Goal: Task Accomplishment & Management: Manage account settings

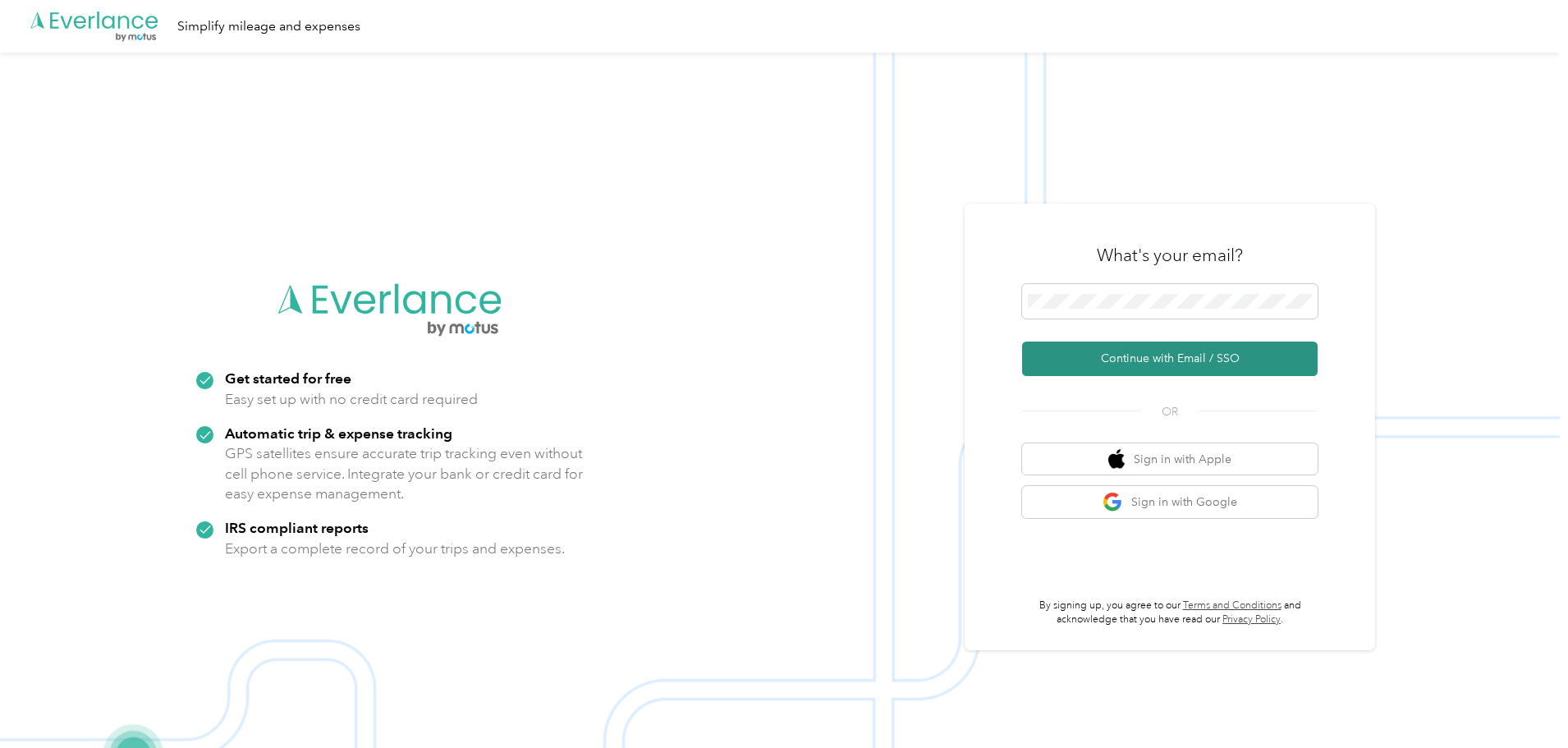
click at [1156, 360] on button "Continue with Email / SSO" at bounding box center [1170, 358] width 296 height 34
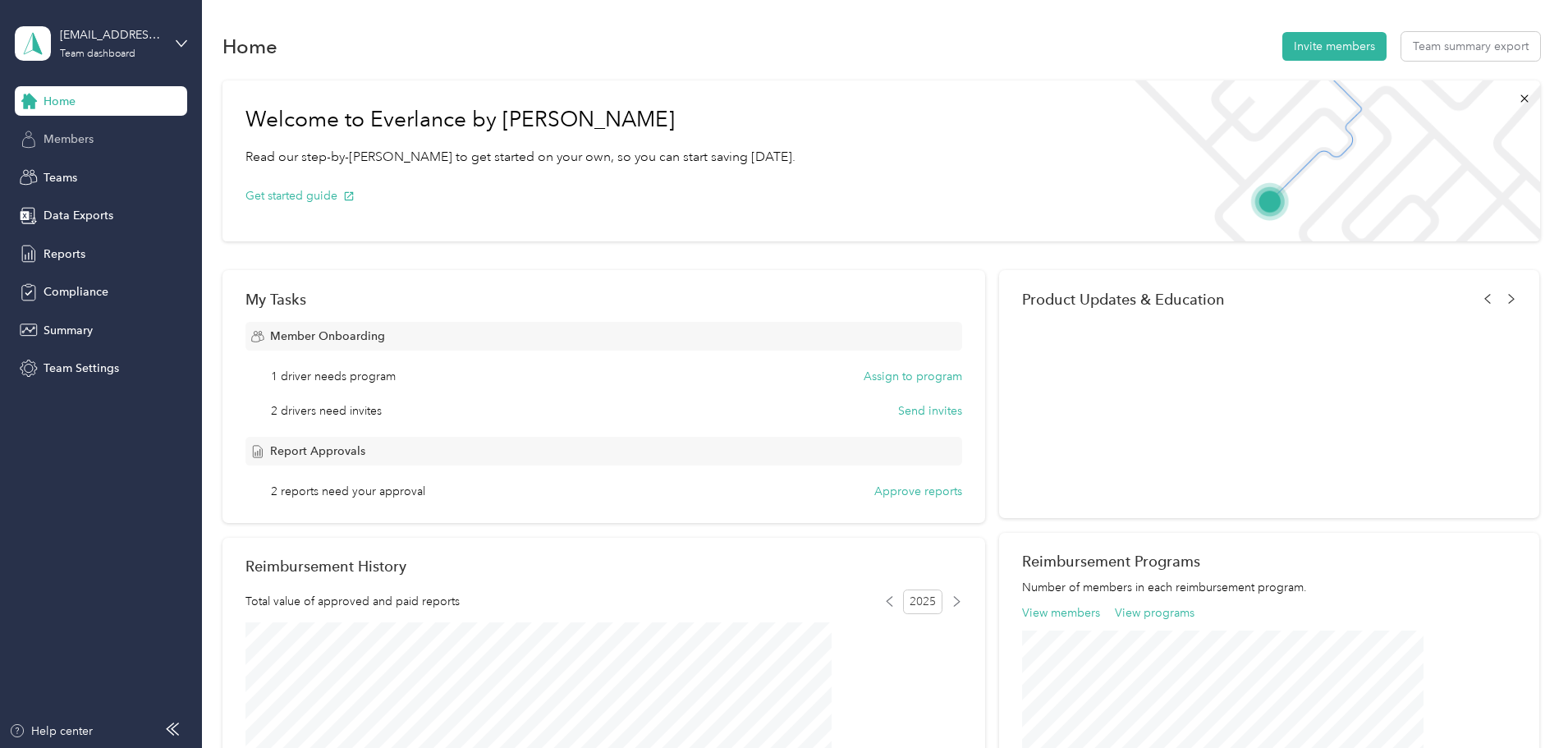
click at [72, 130] on div "Members" at bounding box center [101, 139] width 172 height 29
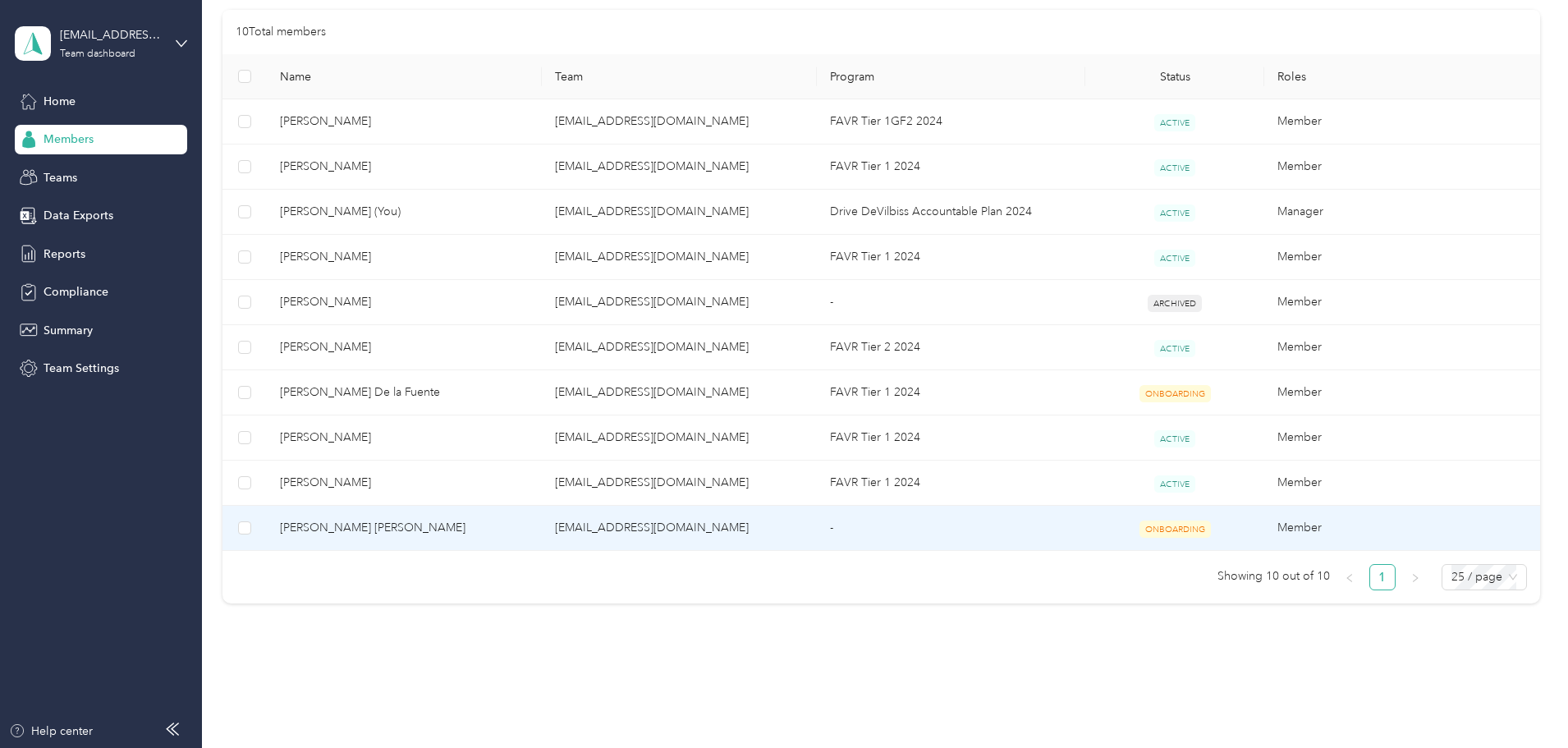
scroll to position [82, 0]
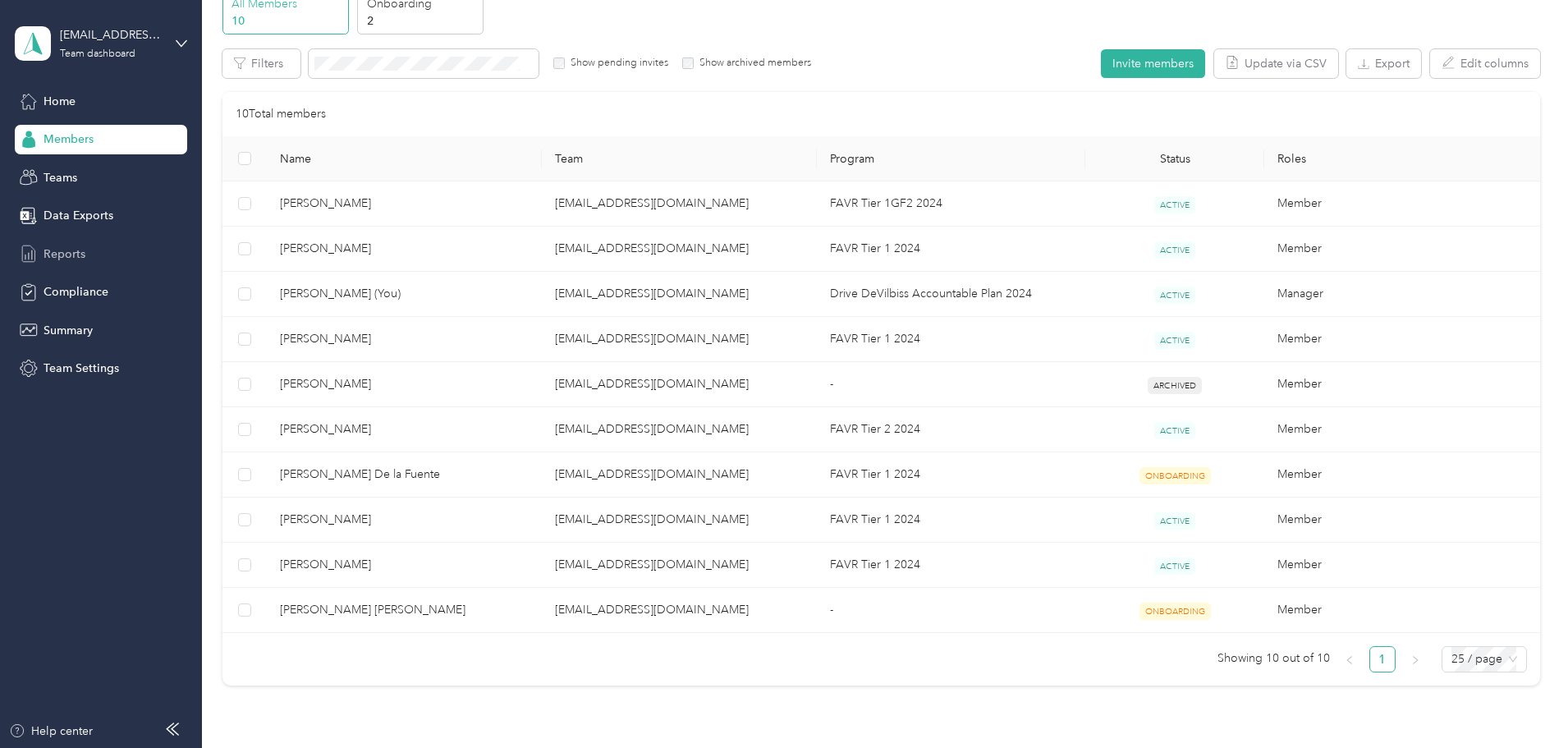
click at [92, 248] on div "Reports" at bounding box center [101, 253] width 172 height 29
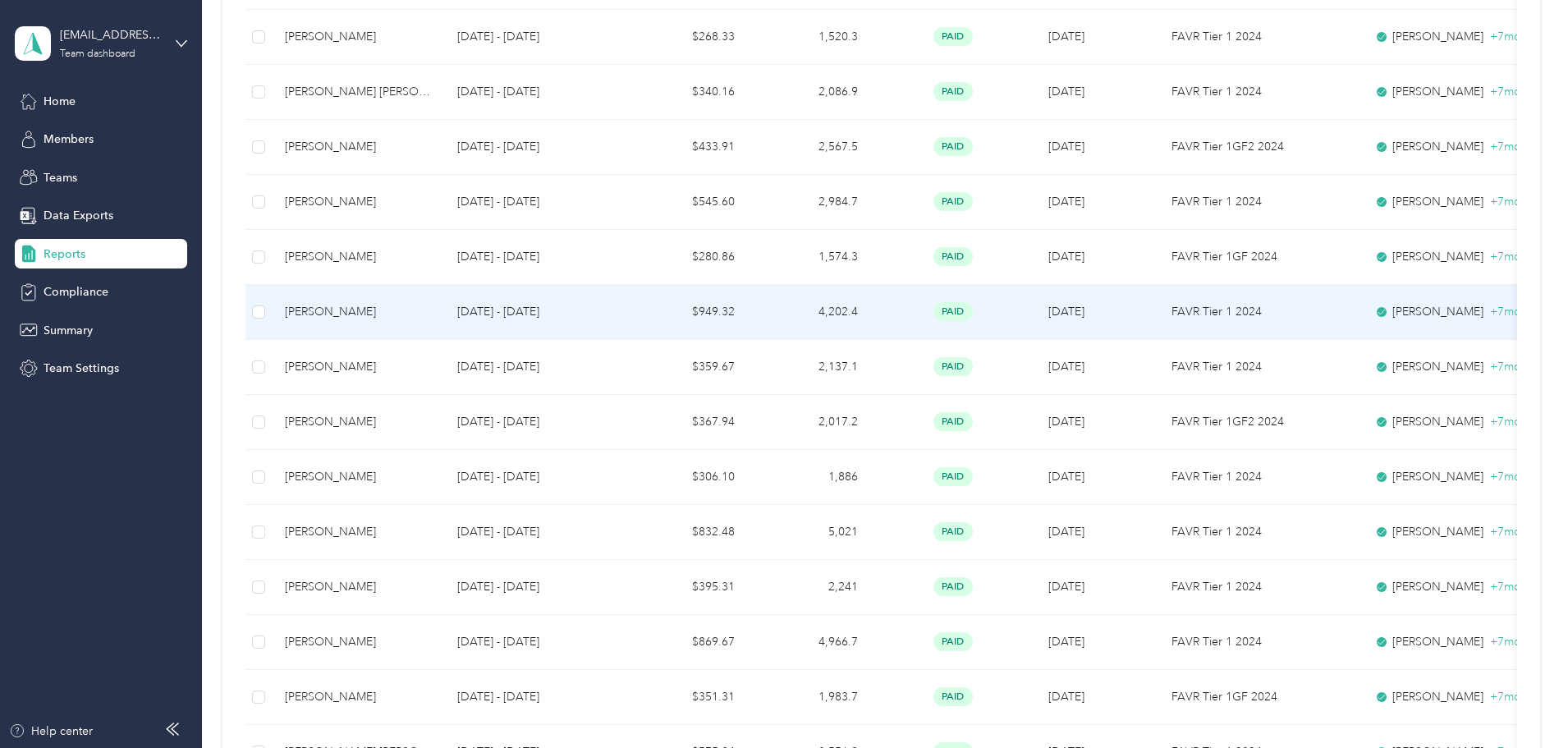
scroll to position [1149, 0]
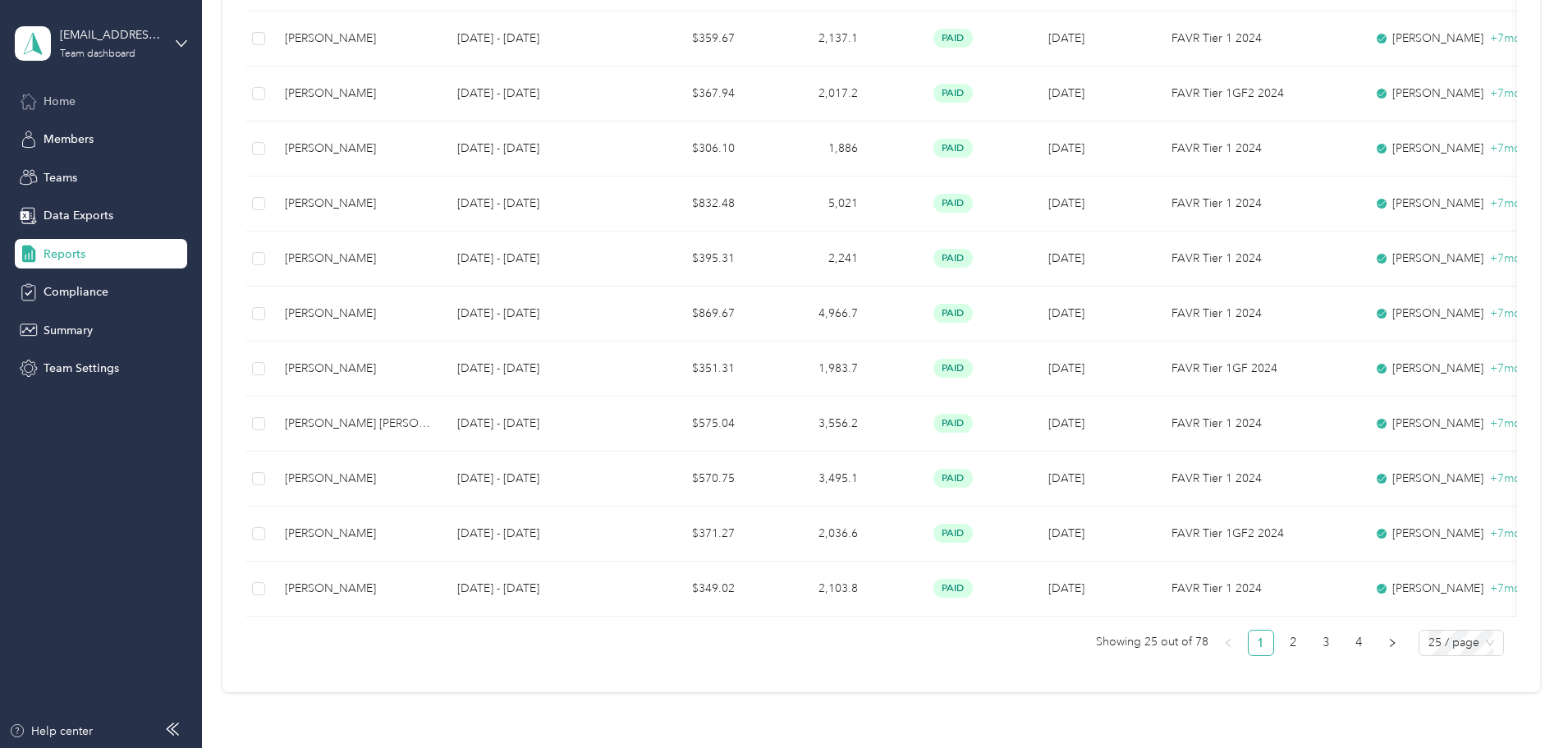
click at [57, 93] on span "Home" at bounding box center [59, 101] width 32 height 17
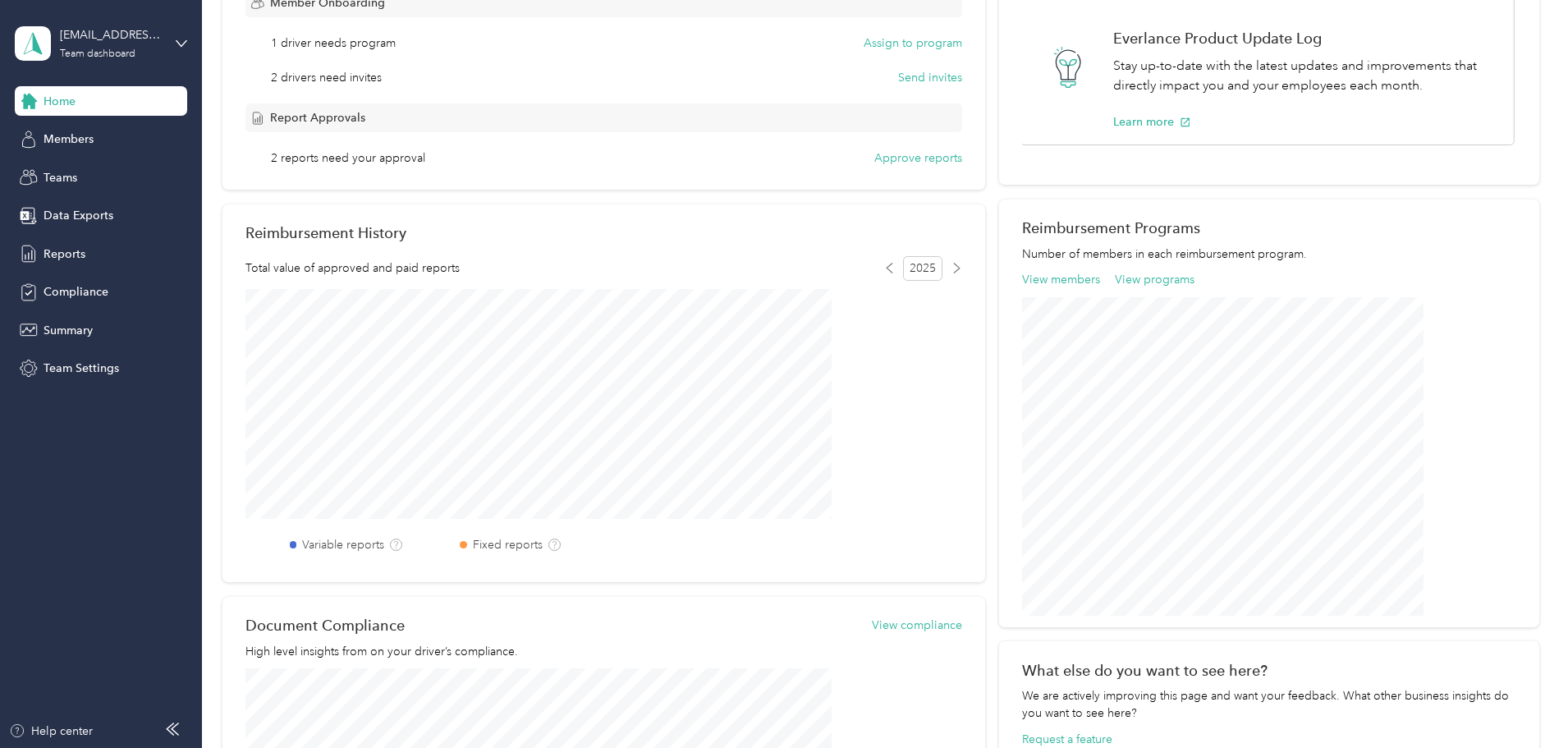
scroll to position [169, 0]
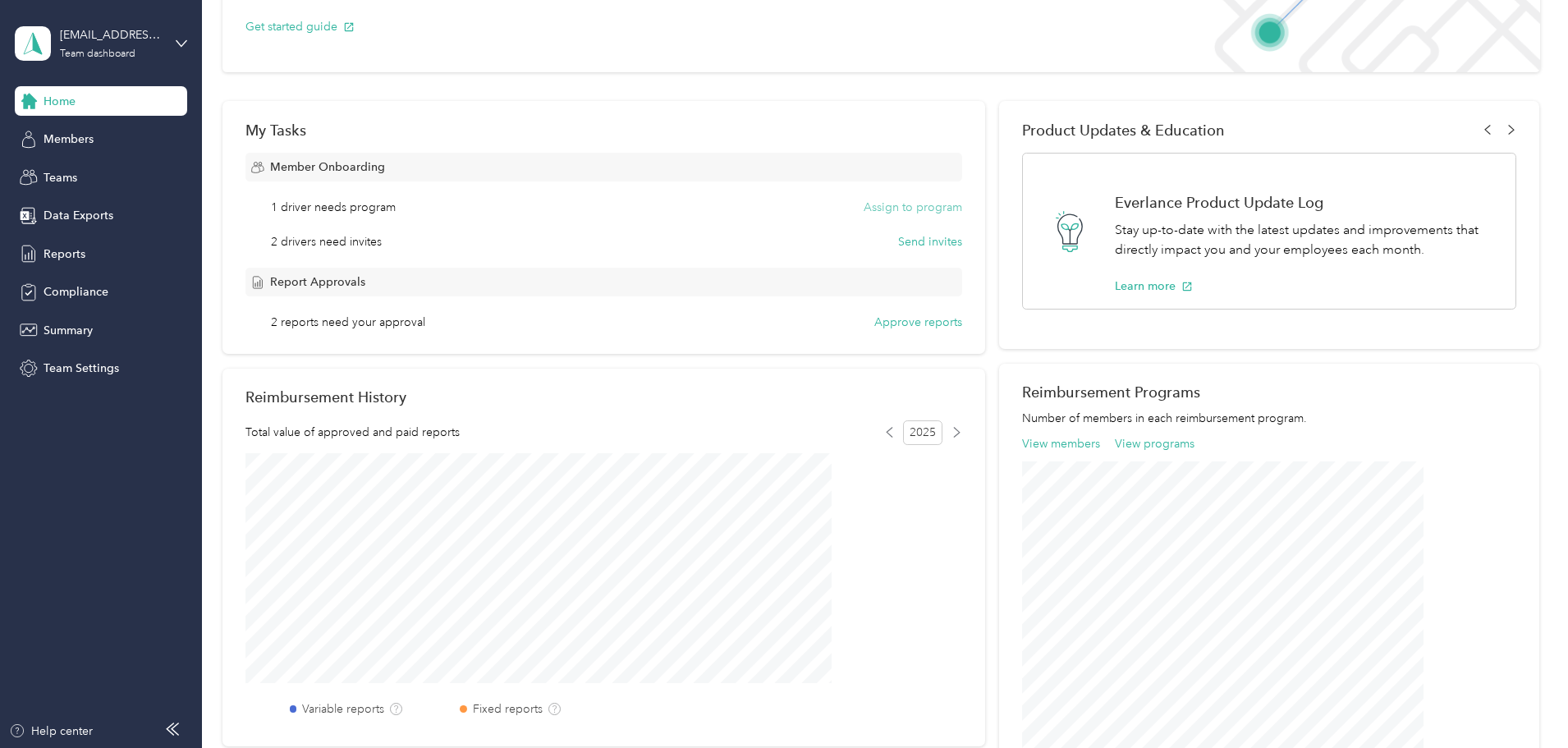
click at [867, 206] on button "Assign to program" at bounding box center [913, 207] width 98 height 17
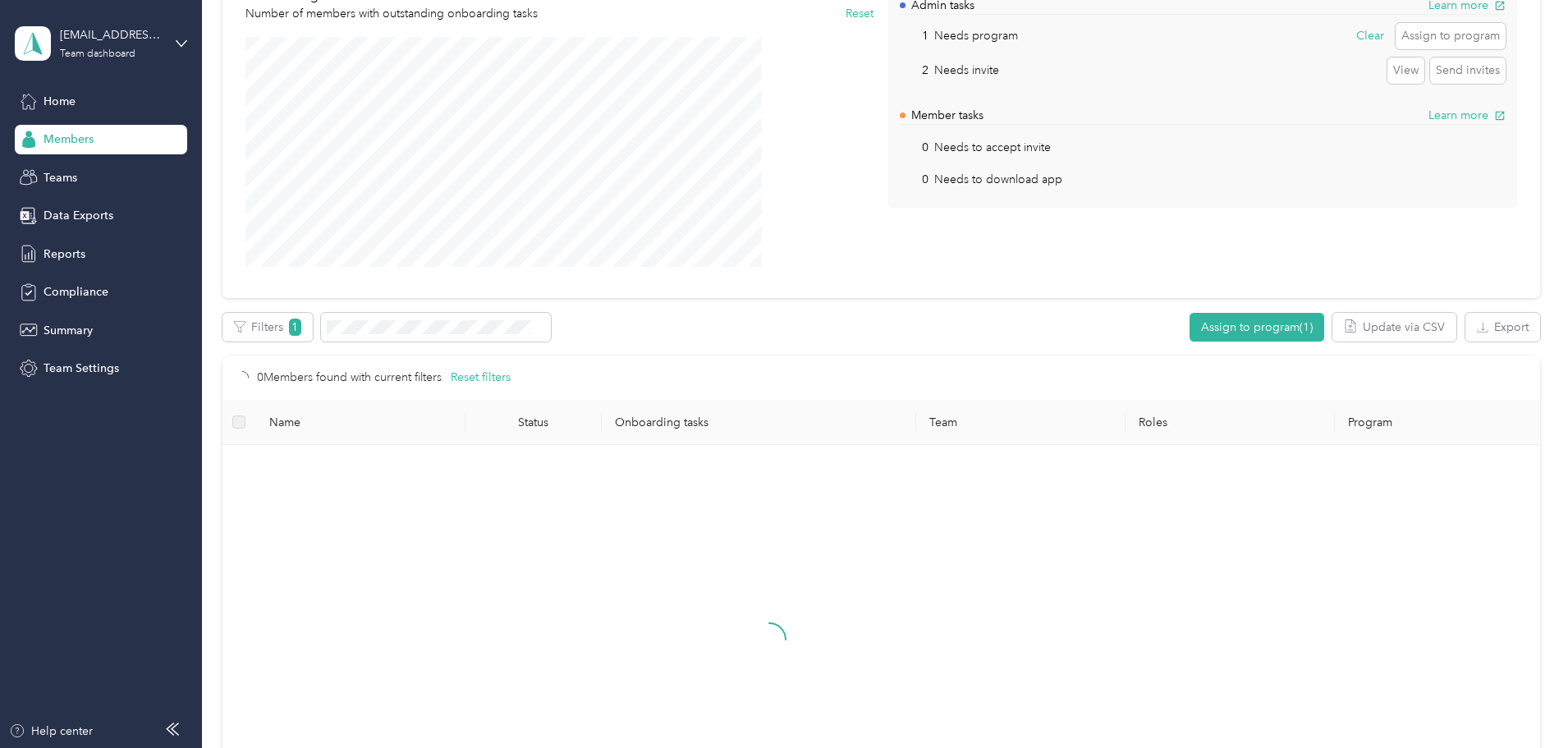
scroll to position [147, 0]
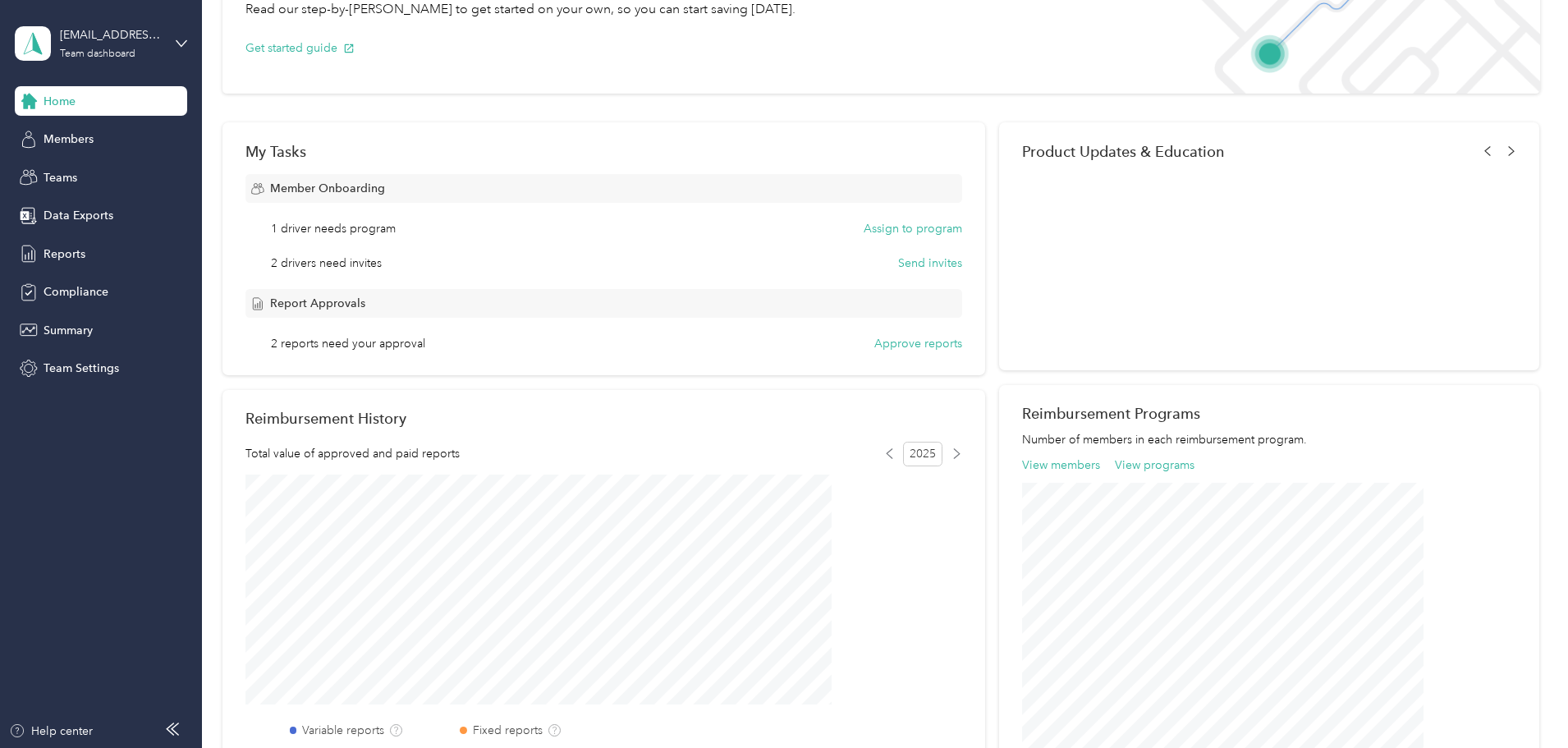
scroll to position [169, 0]
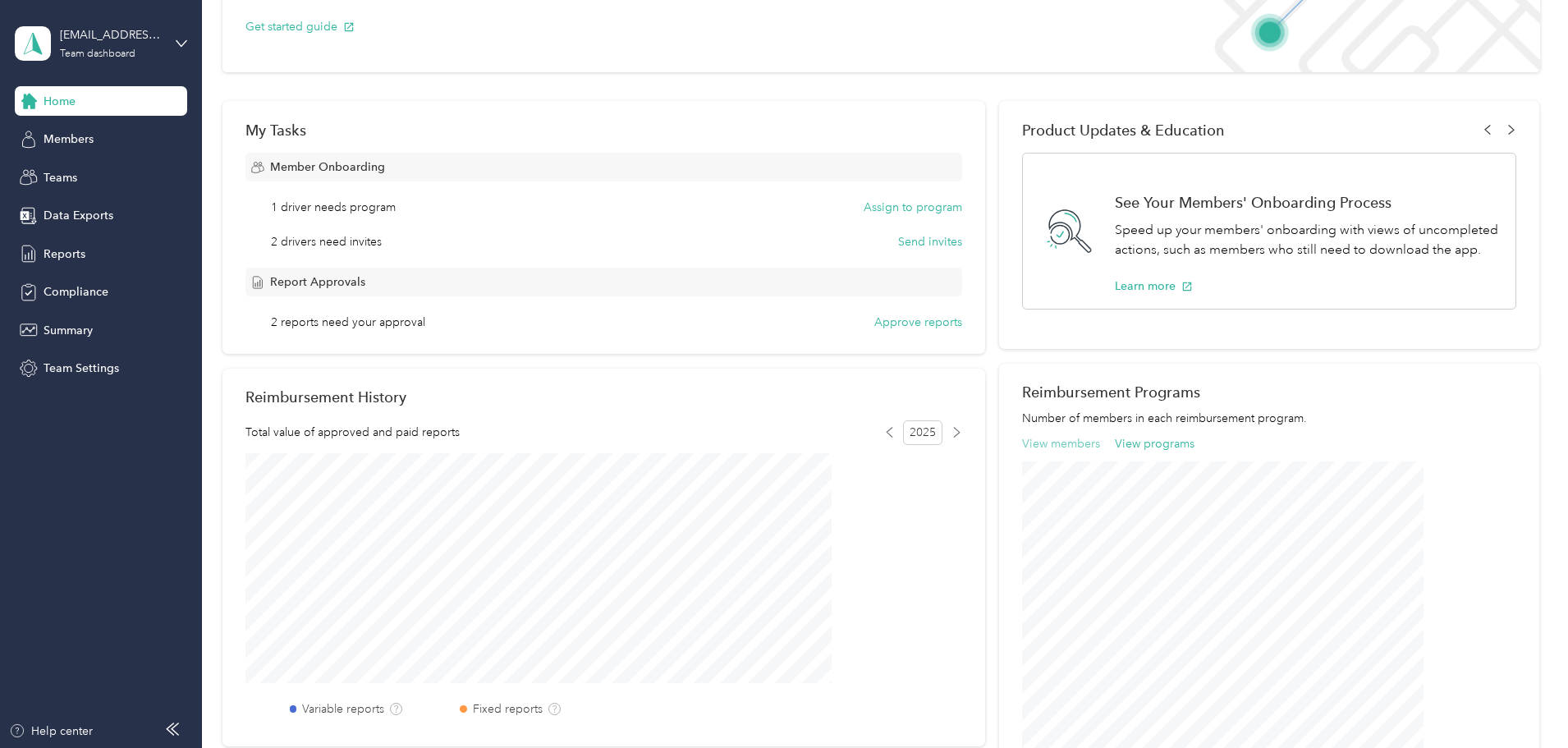
click at [1042, 441] on button "View members" at bounding box center [1061, 443] width 78 height 17
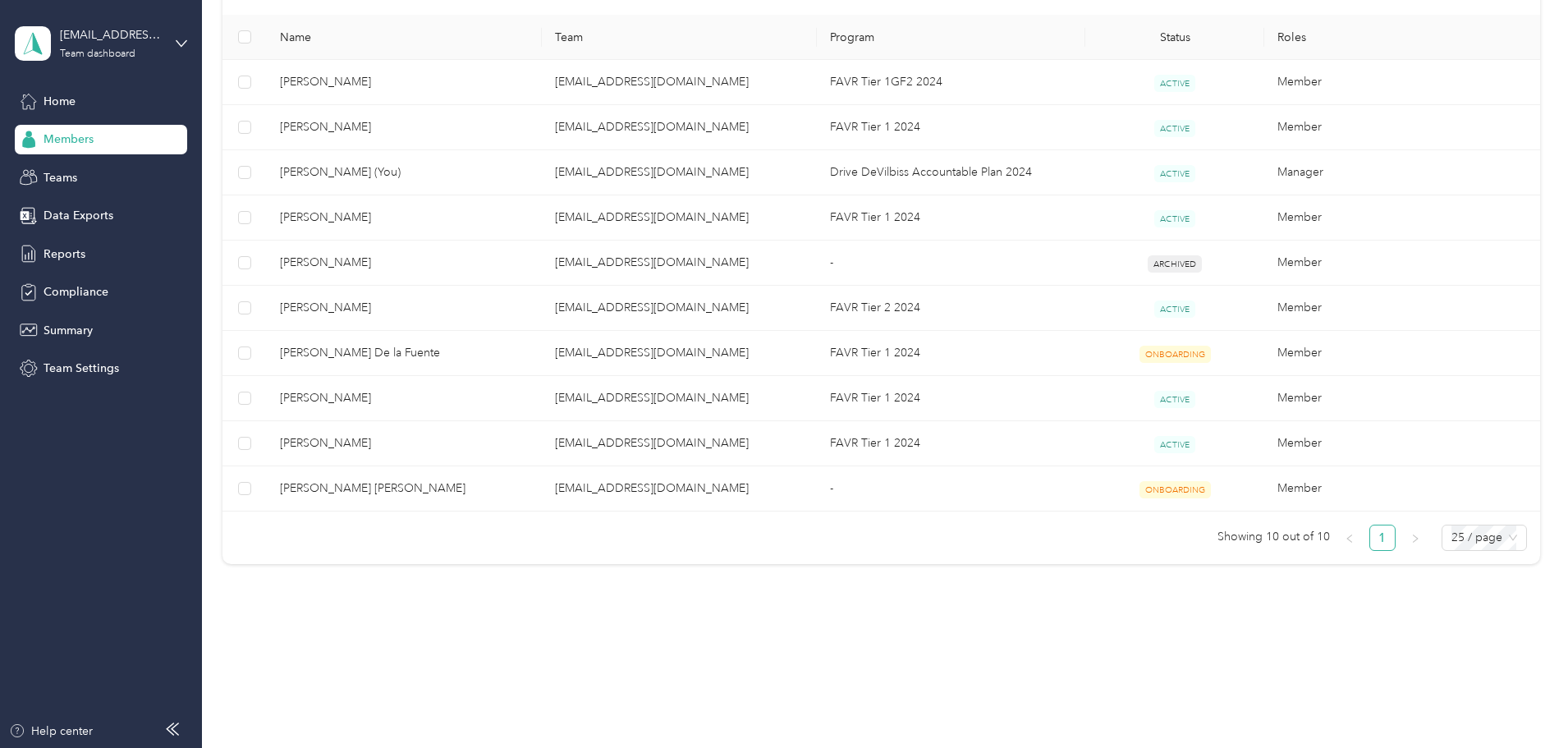
scroll to position [164, 0]
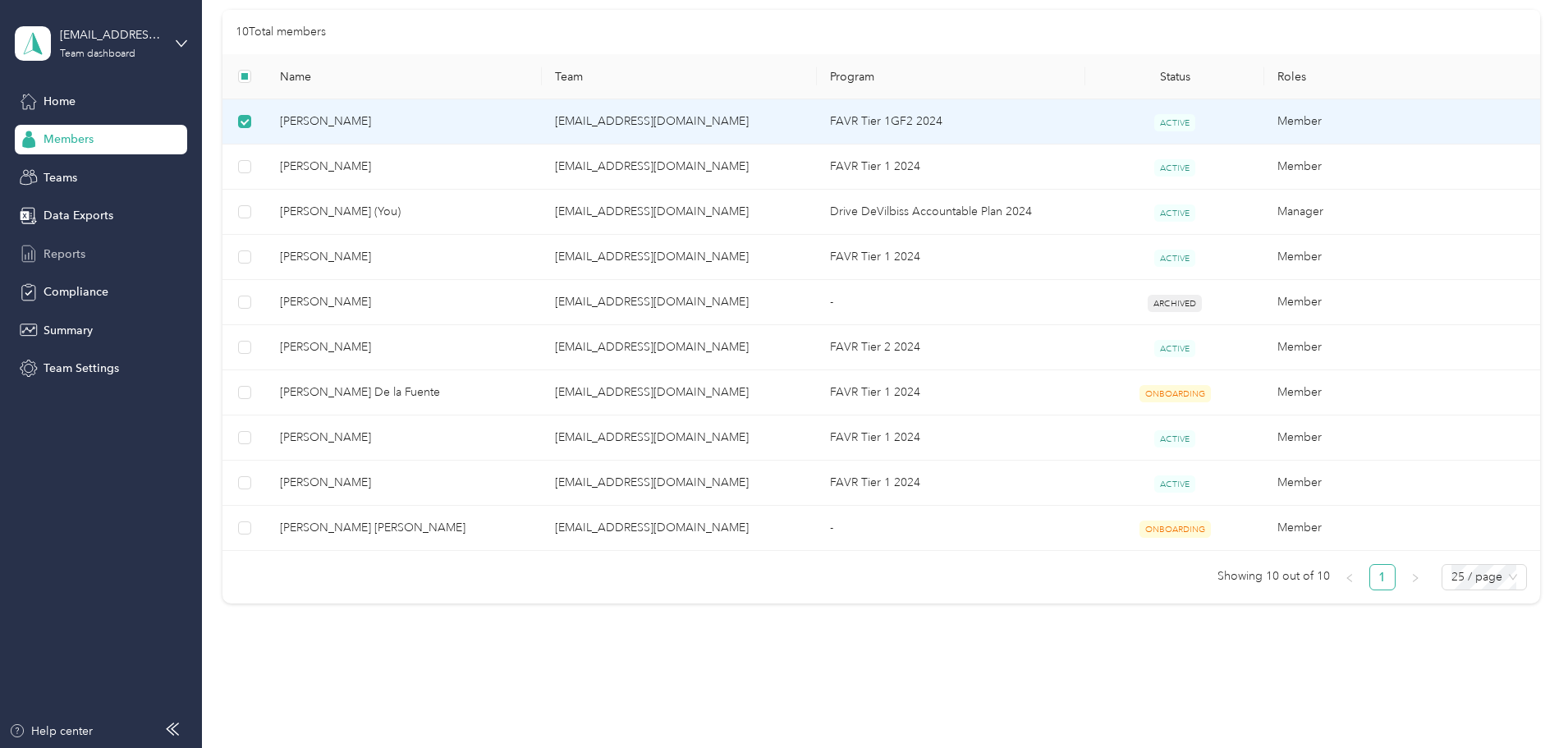
click at [62, 252] on span "Reports" at bounding box center [64, 254] width 42 height 17
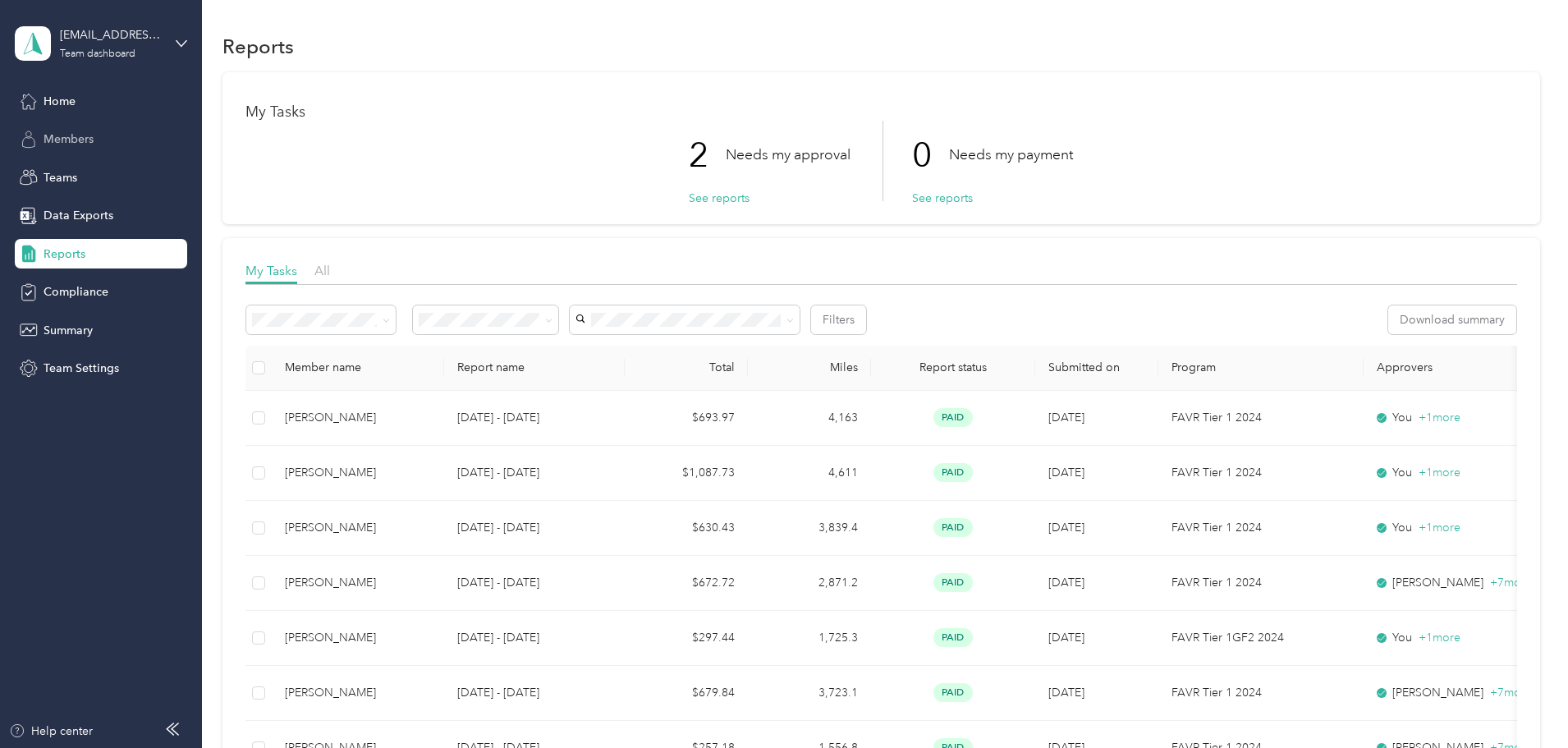
click at [69, 141] on span "Members" at bounding box center [68, 139] width 50 height 17
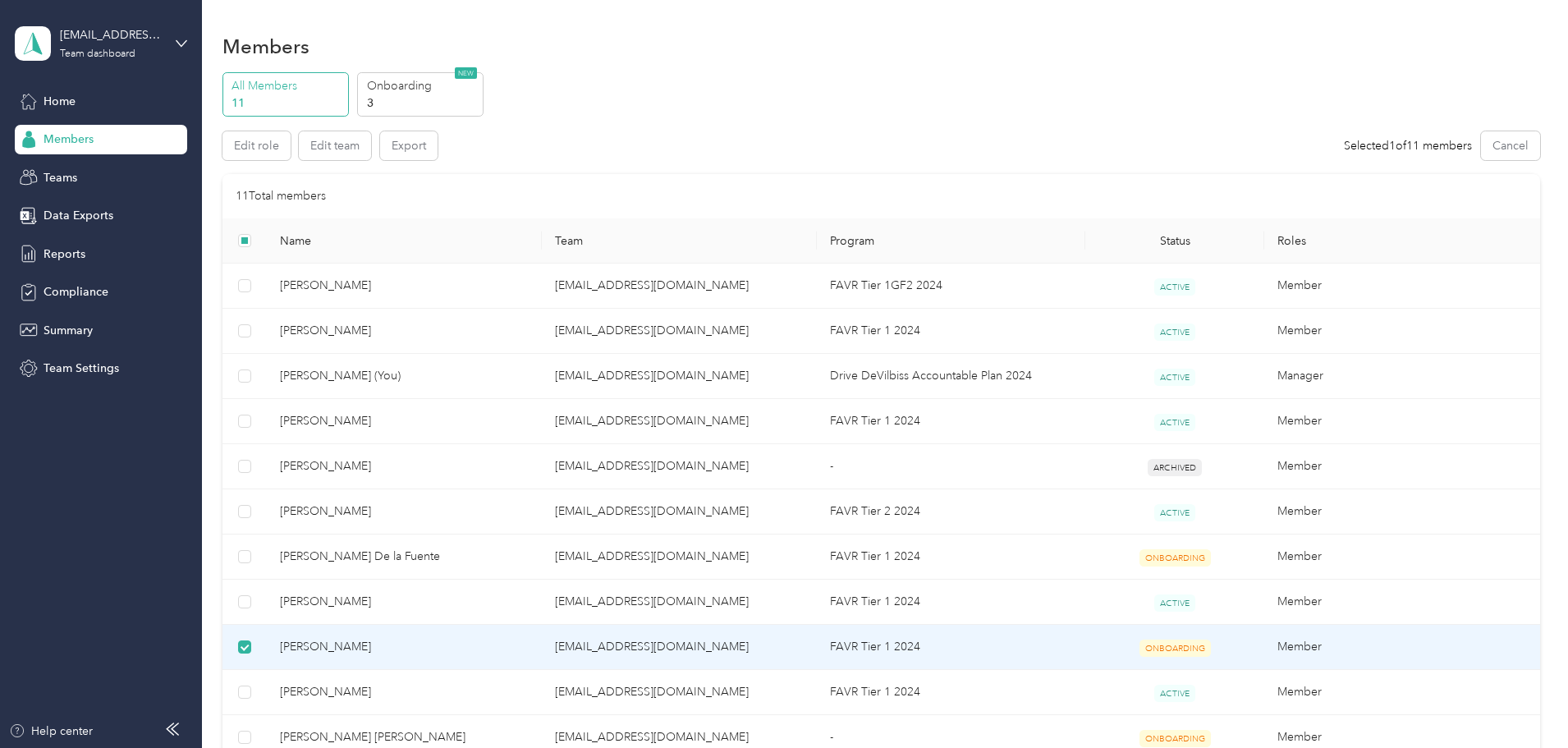
scroll to position [82, 0]
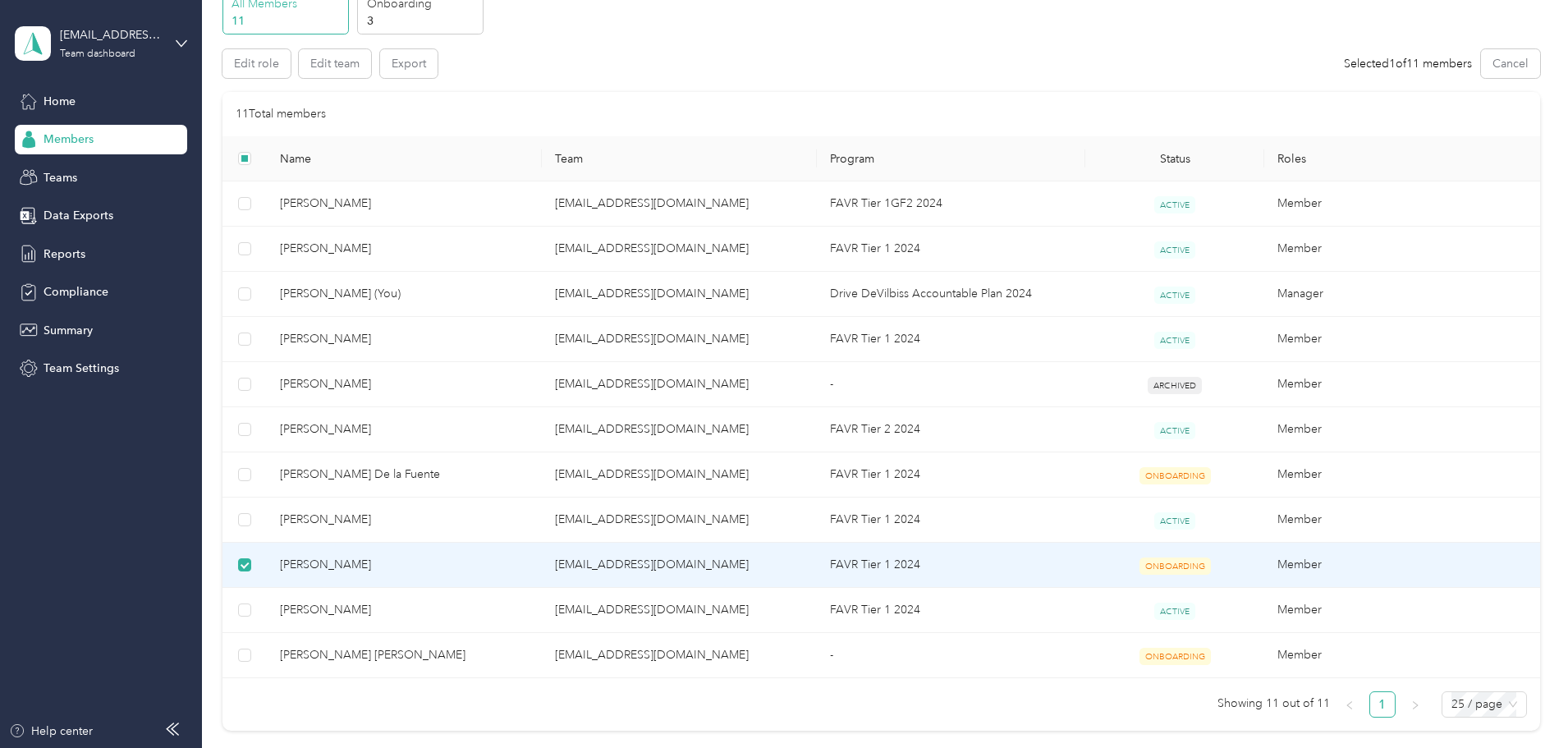
click at [407, 565] on span "[PERSON_NAME]" at bounding box center [404, 565] width 249 height 18
click at [488, 566] on span "[PERSON_NAME]" at bounding box center [404, 565] width 249 height 18
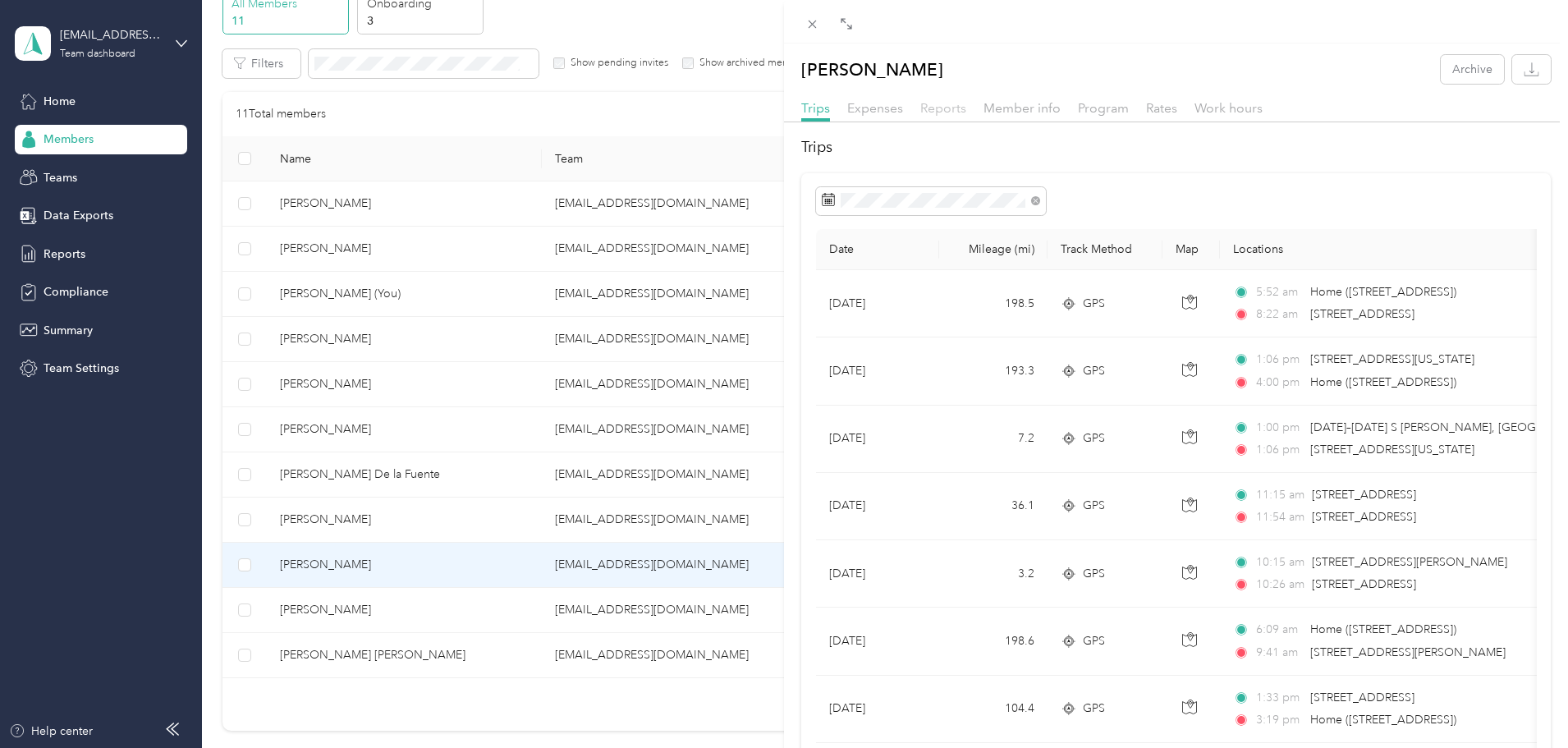
click at [946, 107] on span "Reports" at bounding box center [943, 107] width 46 height 16
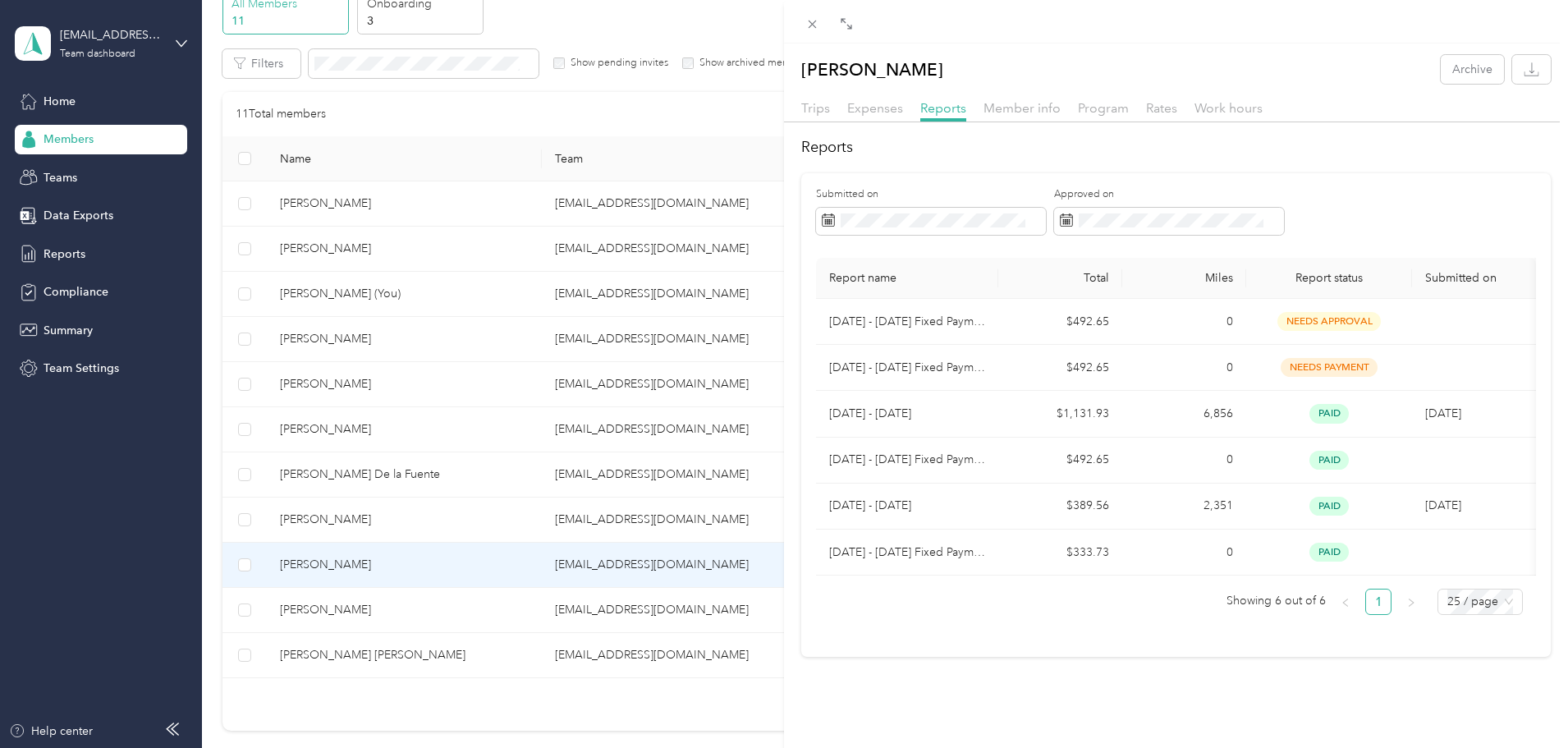
click at [276, 107] on div "[PERSON_NAME] Archive Trips Expenses Reports Member info Program Rates Work hou…" at bounding box center [784, 374] width 1568 height 748
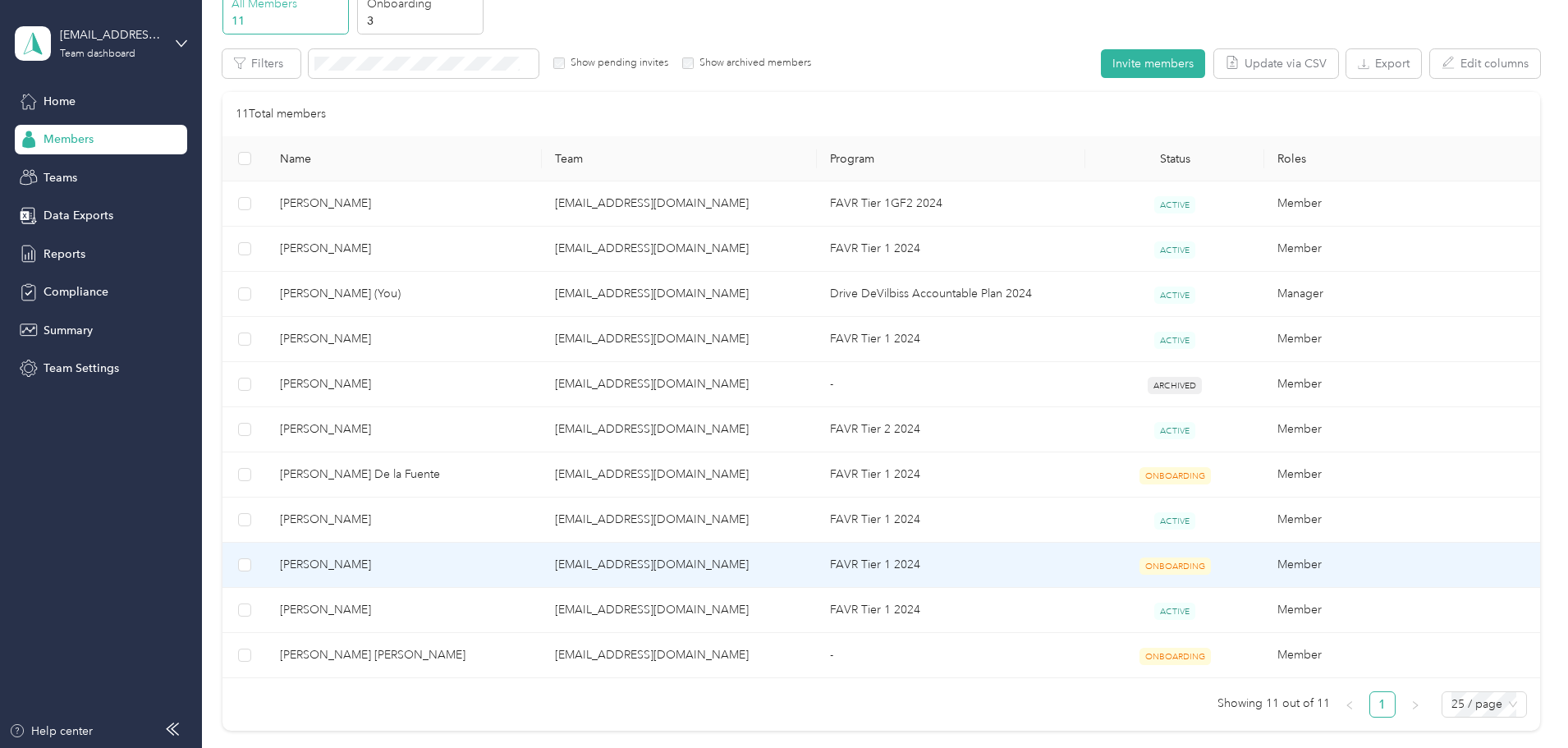
click at [512, 566] on span "[PERSON_NAME]" at bounding box center [404, 565] width 249 height 18
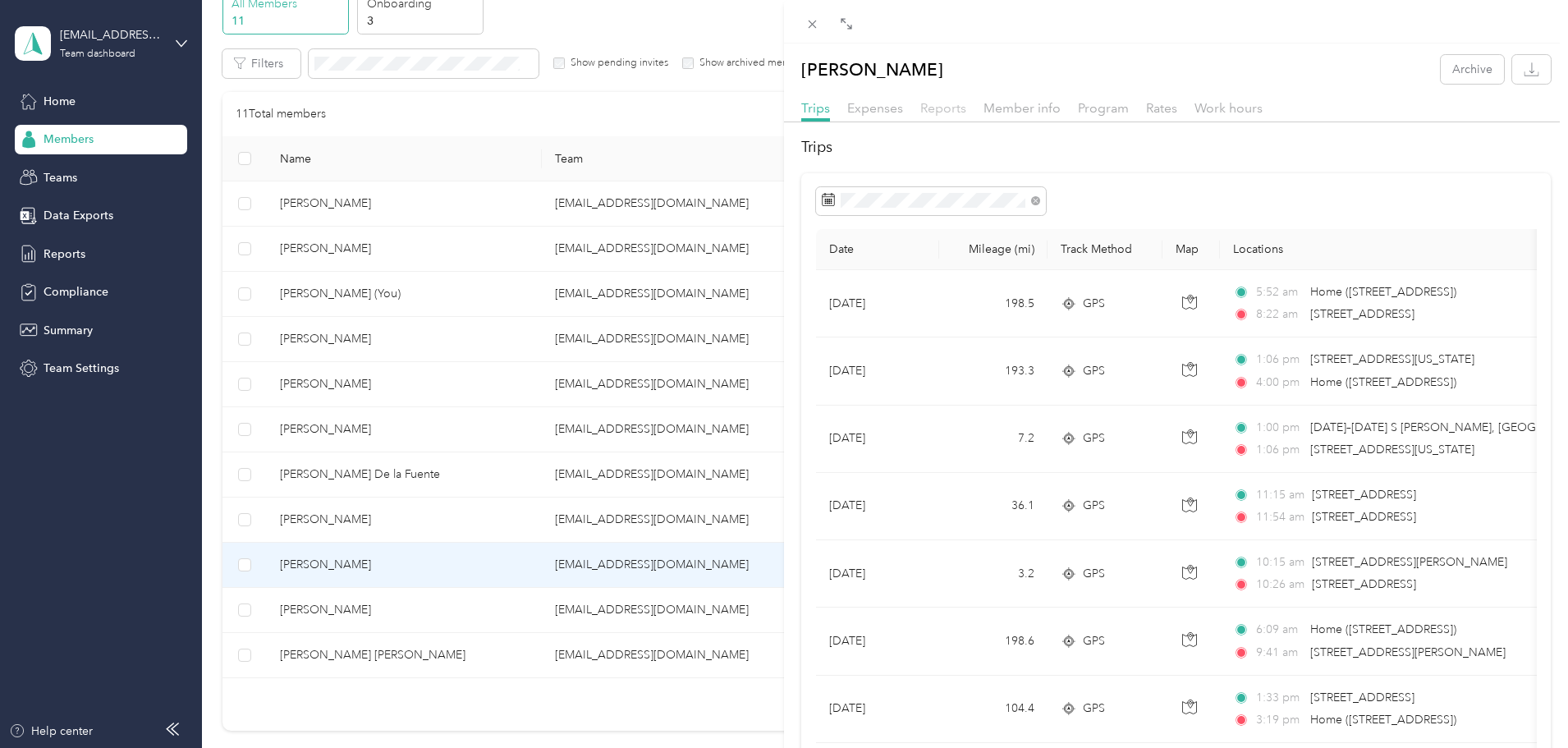
click at [941, 109] on span "Reports" at bounding box center [943, 107] width 46 height 16
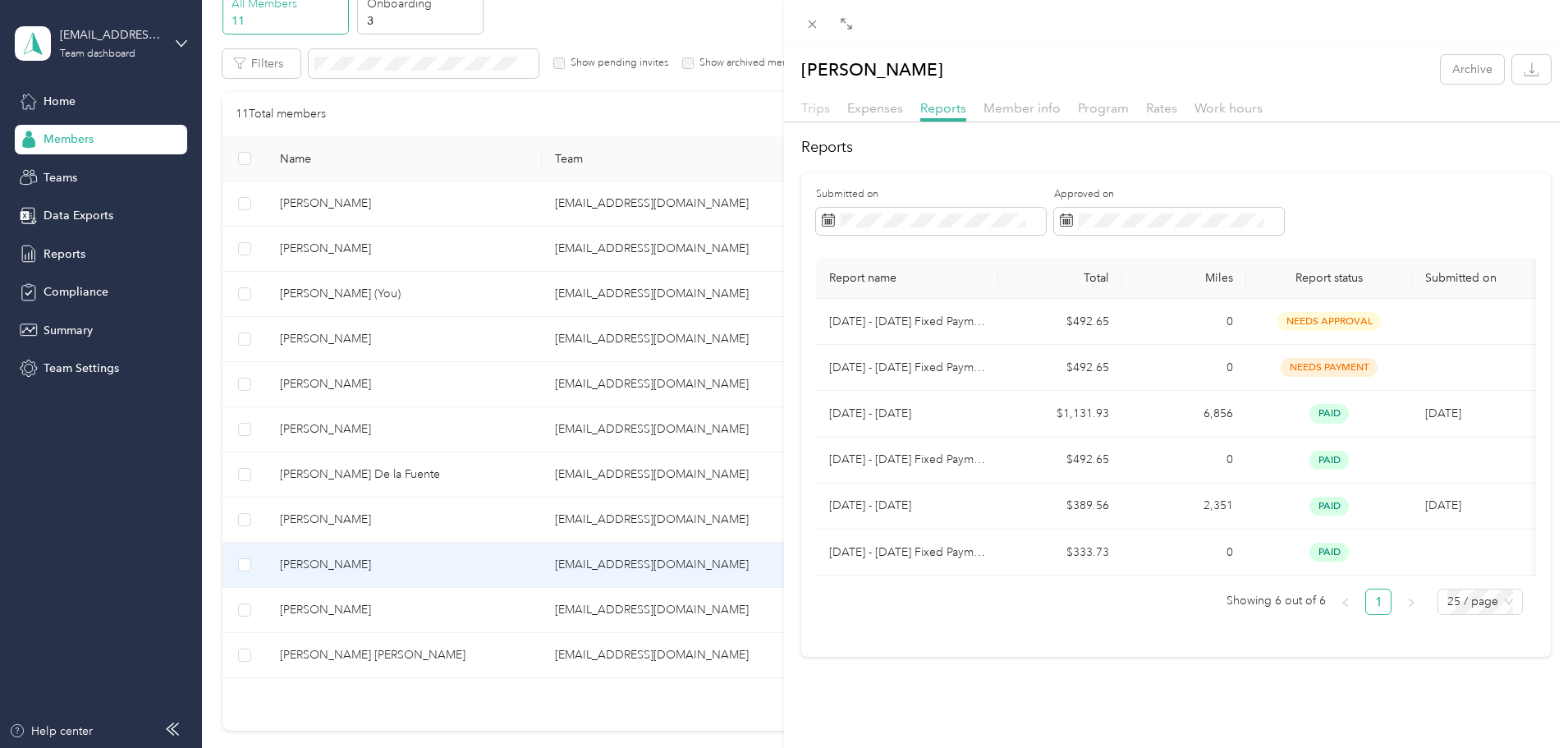
click at [819, 111] on span "Trips" at bounding box center [816, 107] width 28 height 16
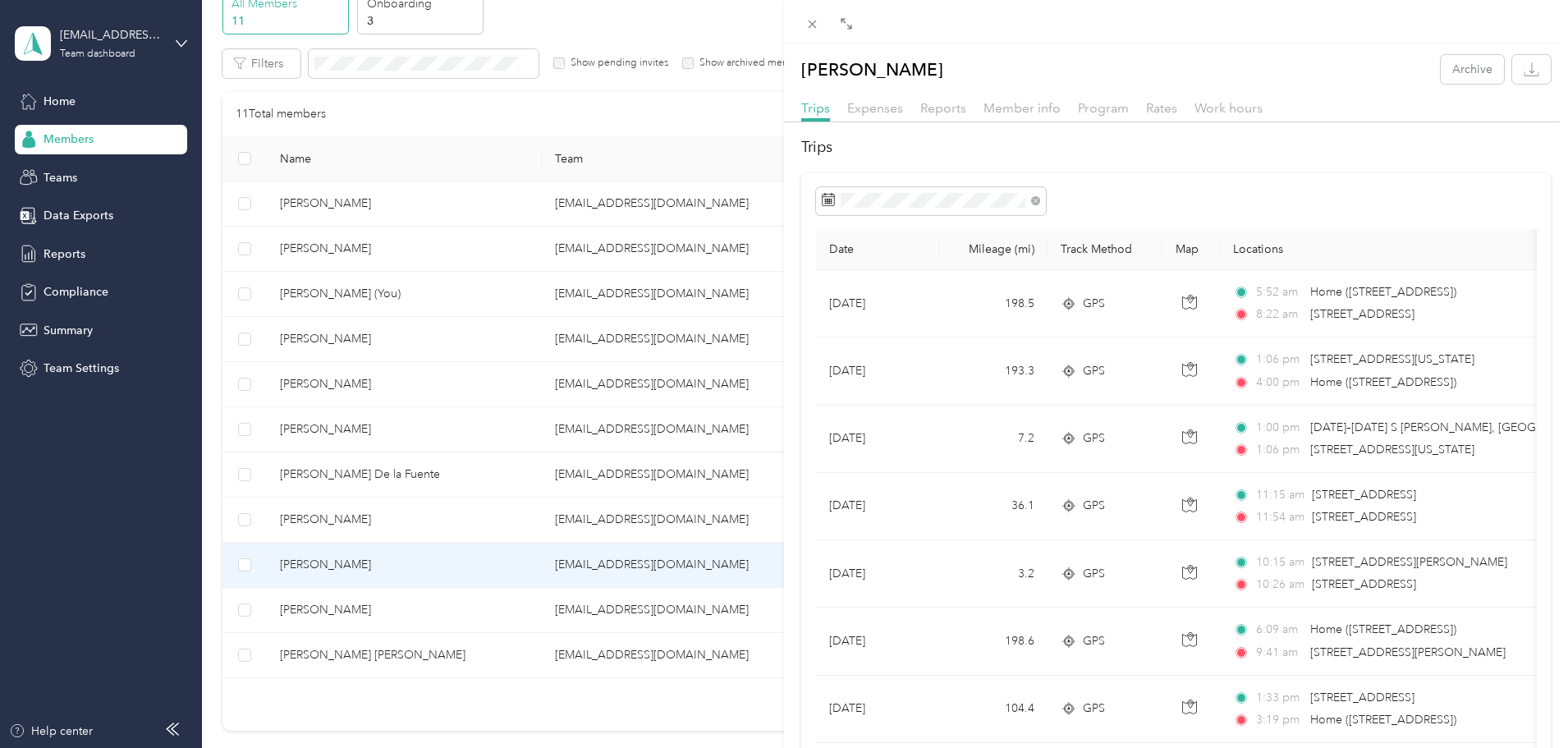
click at [1215, 201] on div at bounding box center [1176, 202] width 721 height 28
click at [1524, 70] on icon "button" at bounding box center [1531, 69] width 16 height 16
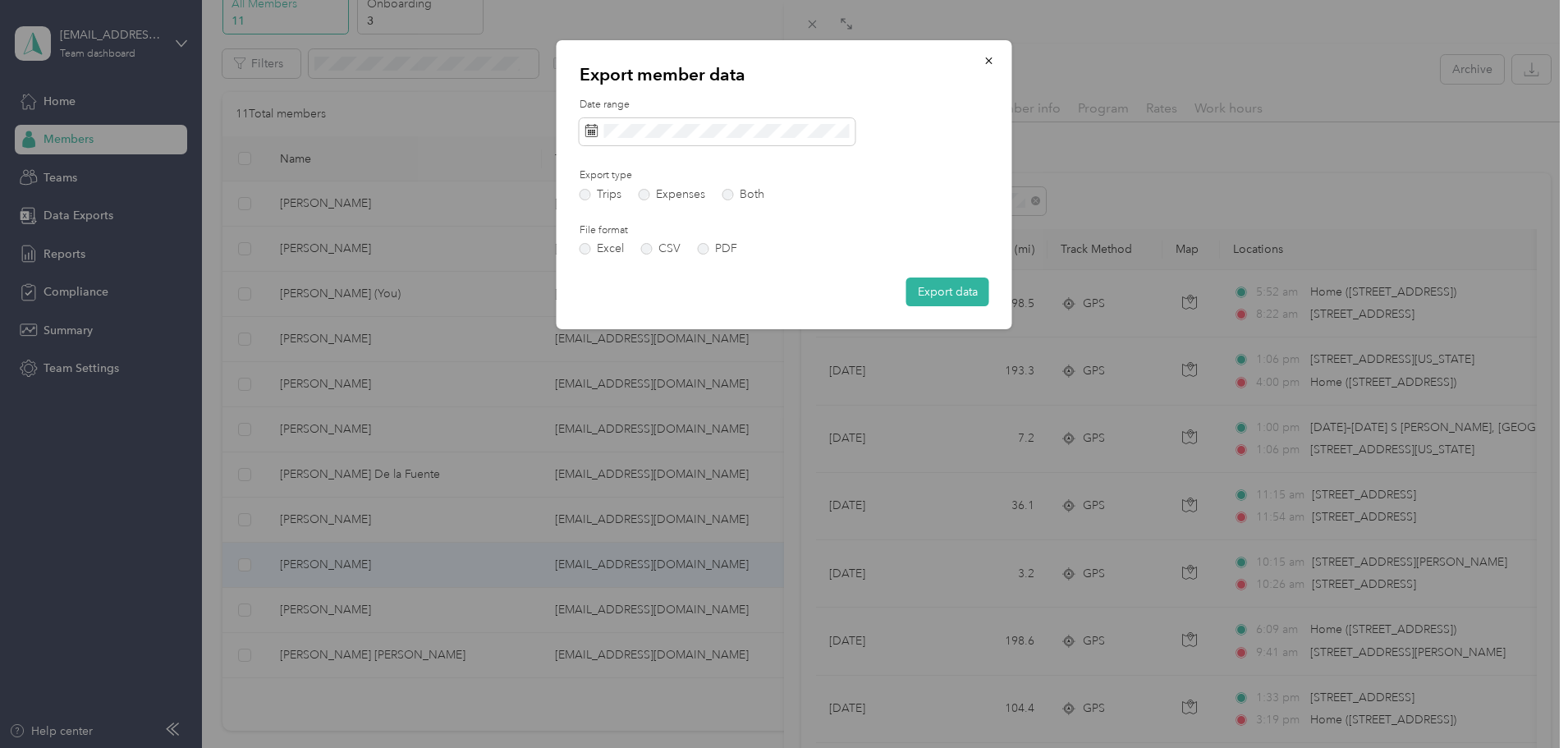
drag, startPoint x: 944, startPoint y: 293, endPoint x: 796, endPoint y: 280, distance: 148.6
click at [792, 292] on div "Export data" at bounding box center [785, 292] width 410 height 28
click at [985, 59] on icon "button" at bounding box center [989, 61] width 12 height 12
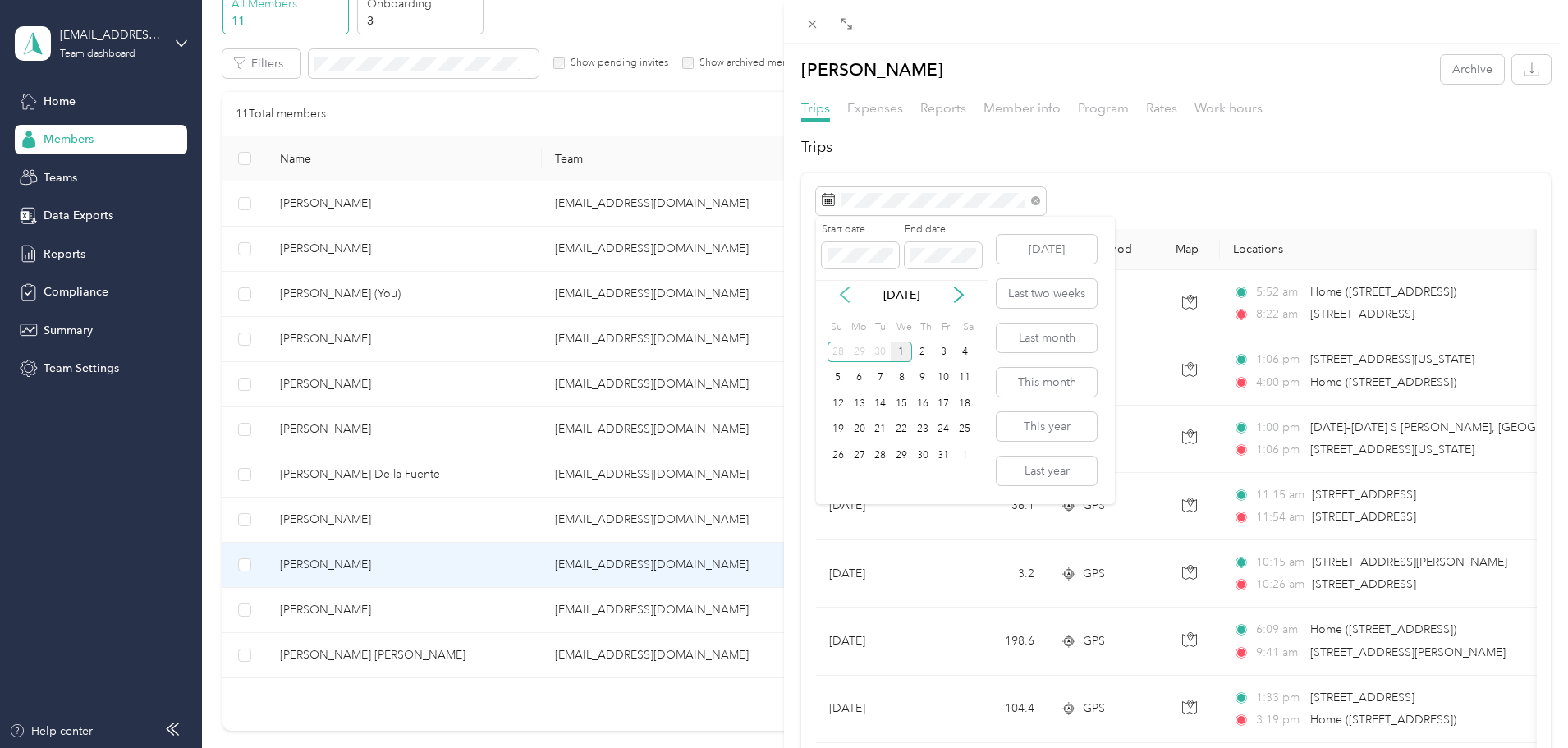
click at [849, 295] on icon at bounding box center [845, 295] width 17 height 17
click at [948, 352] on div "1" at bounding box center [944, 352] width 22 height 21
click at [960, 296] on icon at bounding box center [959, 295] width 17 height 17
click at [886, 450] on div "30" at bounding box center [881, 455] width 22 height 21
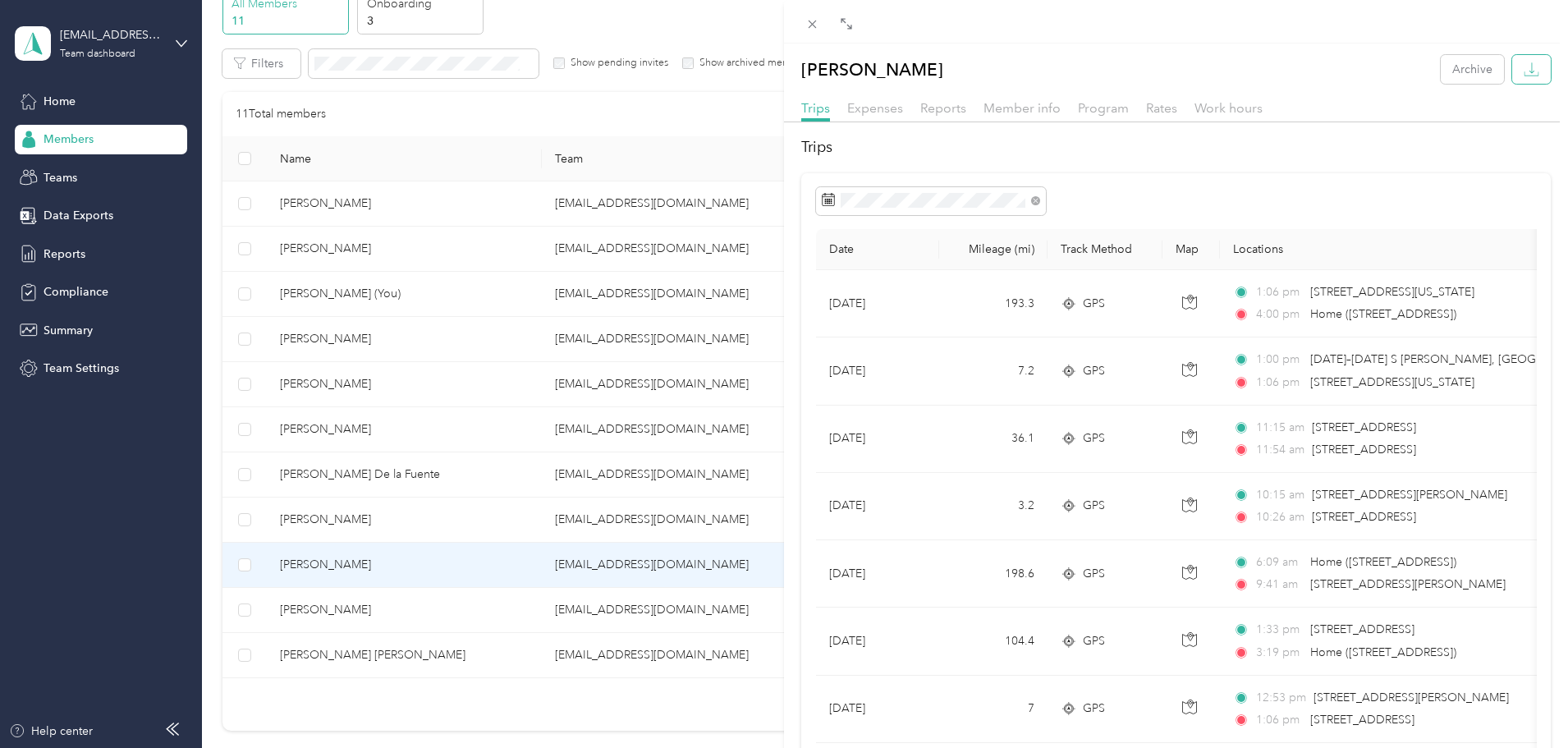
click at [1530, 76] on button "button" at bounding box center [1531, 69] width 38 height 28
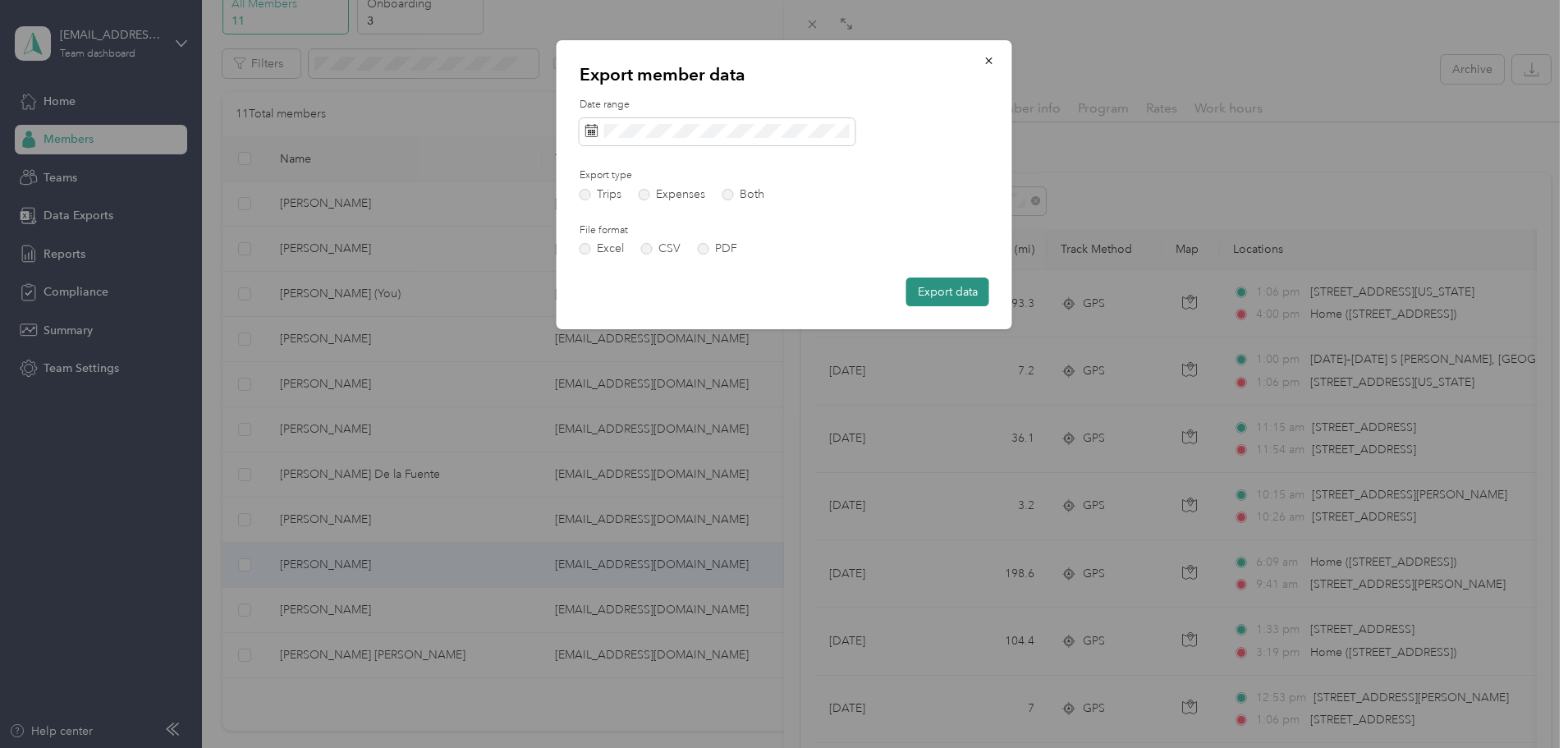
click at [950, 289] on button "Export data" at bounding box center [948, 292] width 83 height 28
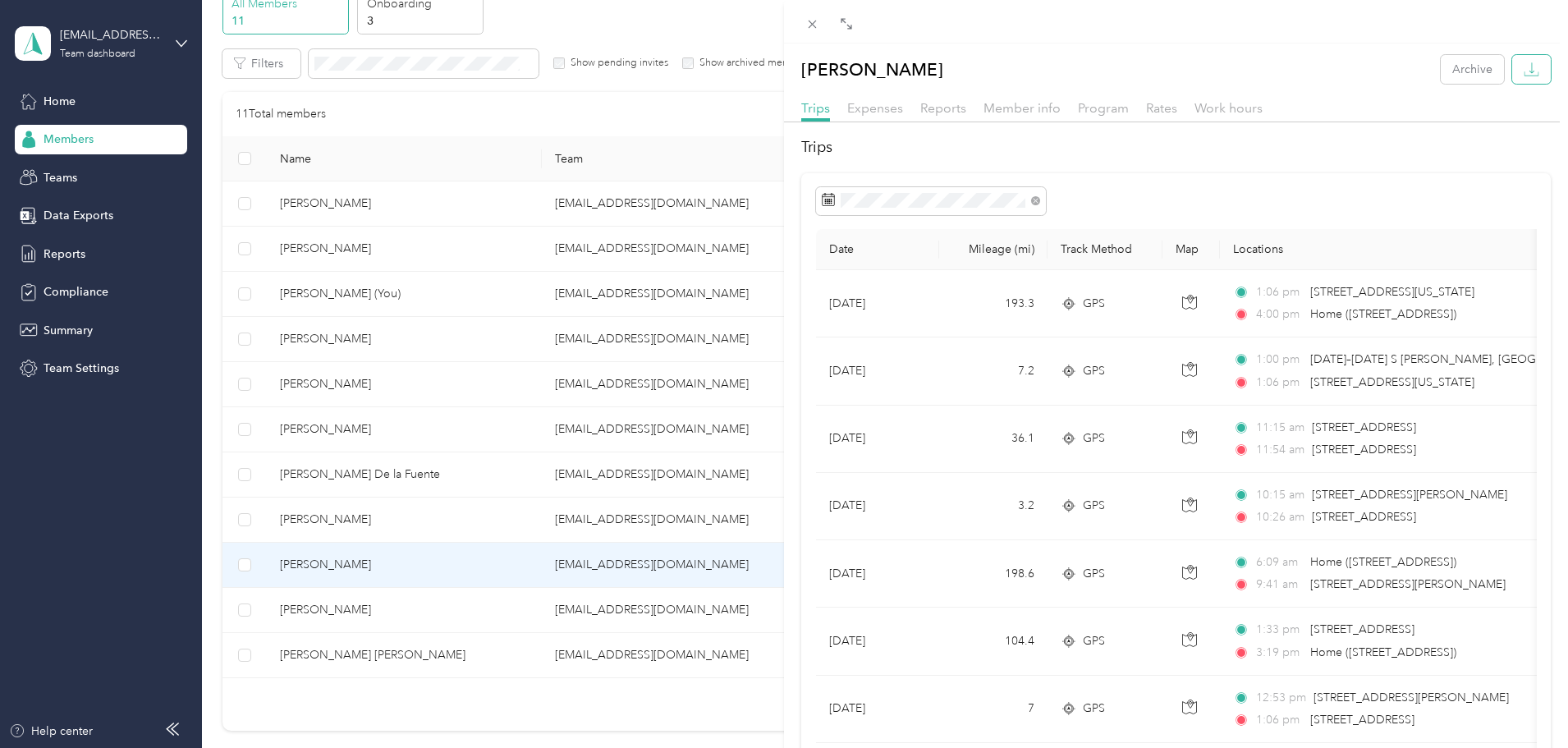
click at [1524, 73] on icon "button" at bounding box center [1531, 69] width 16 height 16
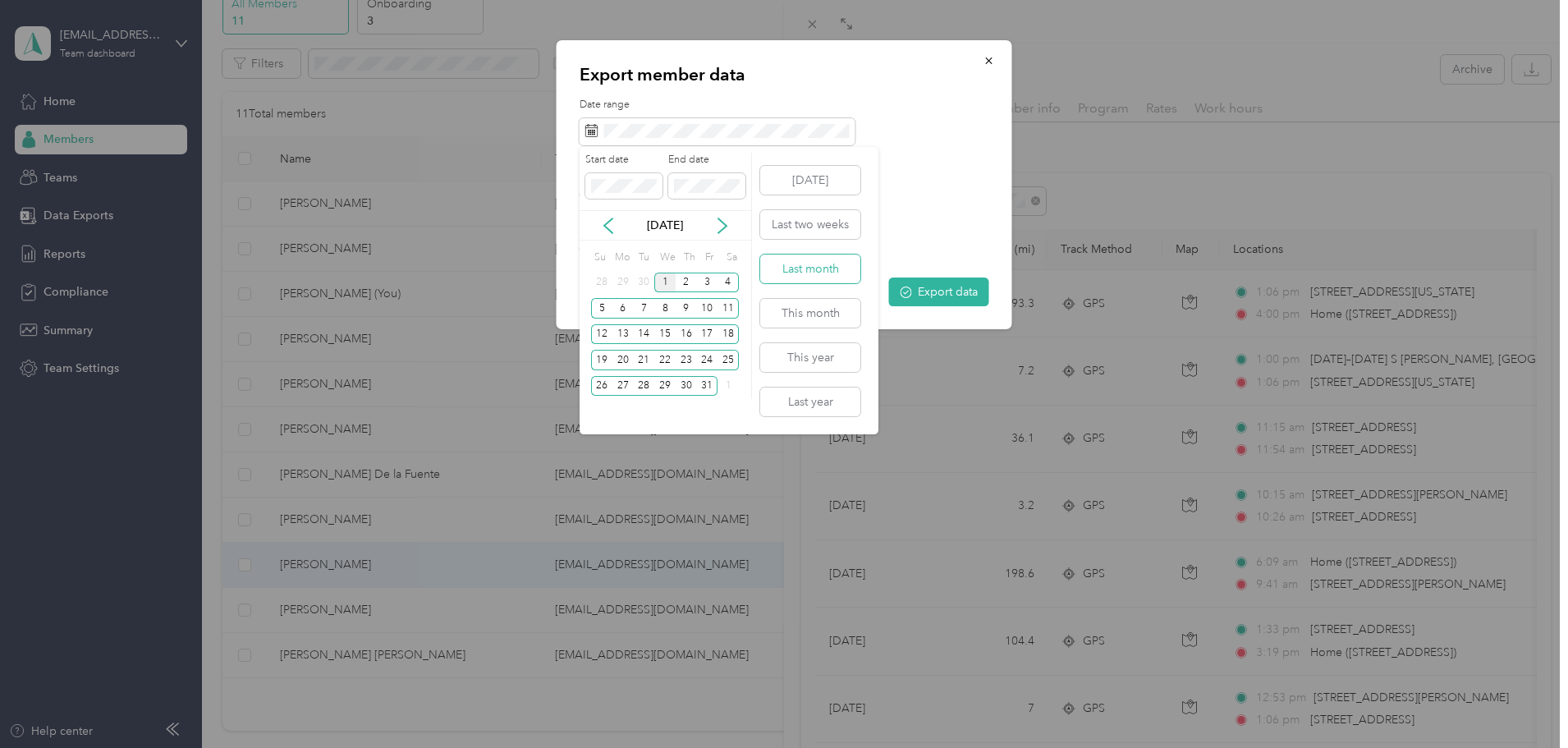
click at [832, 267] on button "Last month" at bounding box center [810, 268] width 100 height 28
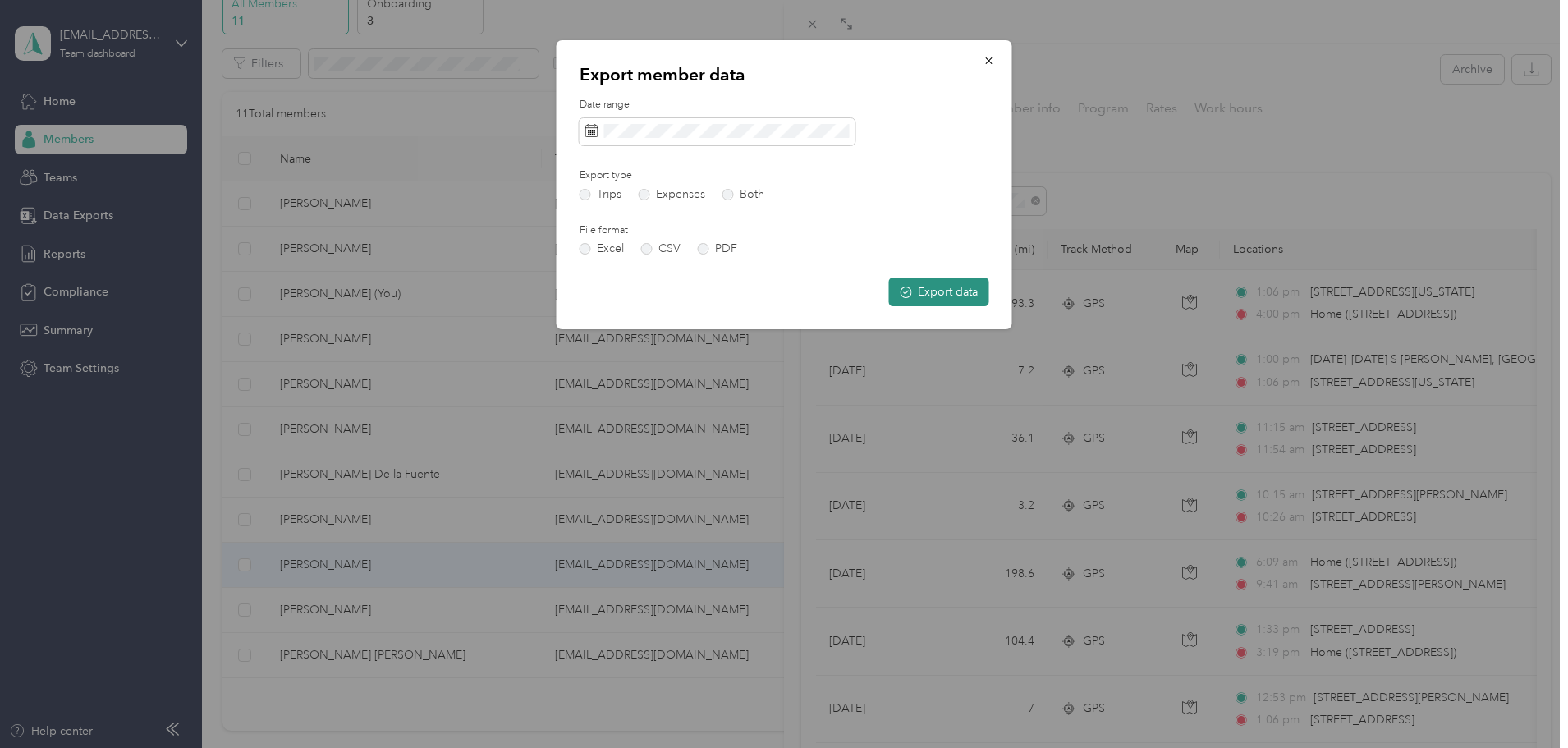
click at [925, 294] on button "Export data" at bounding box center [939, 292] width 100 height 28
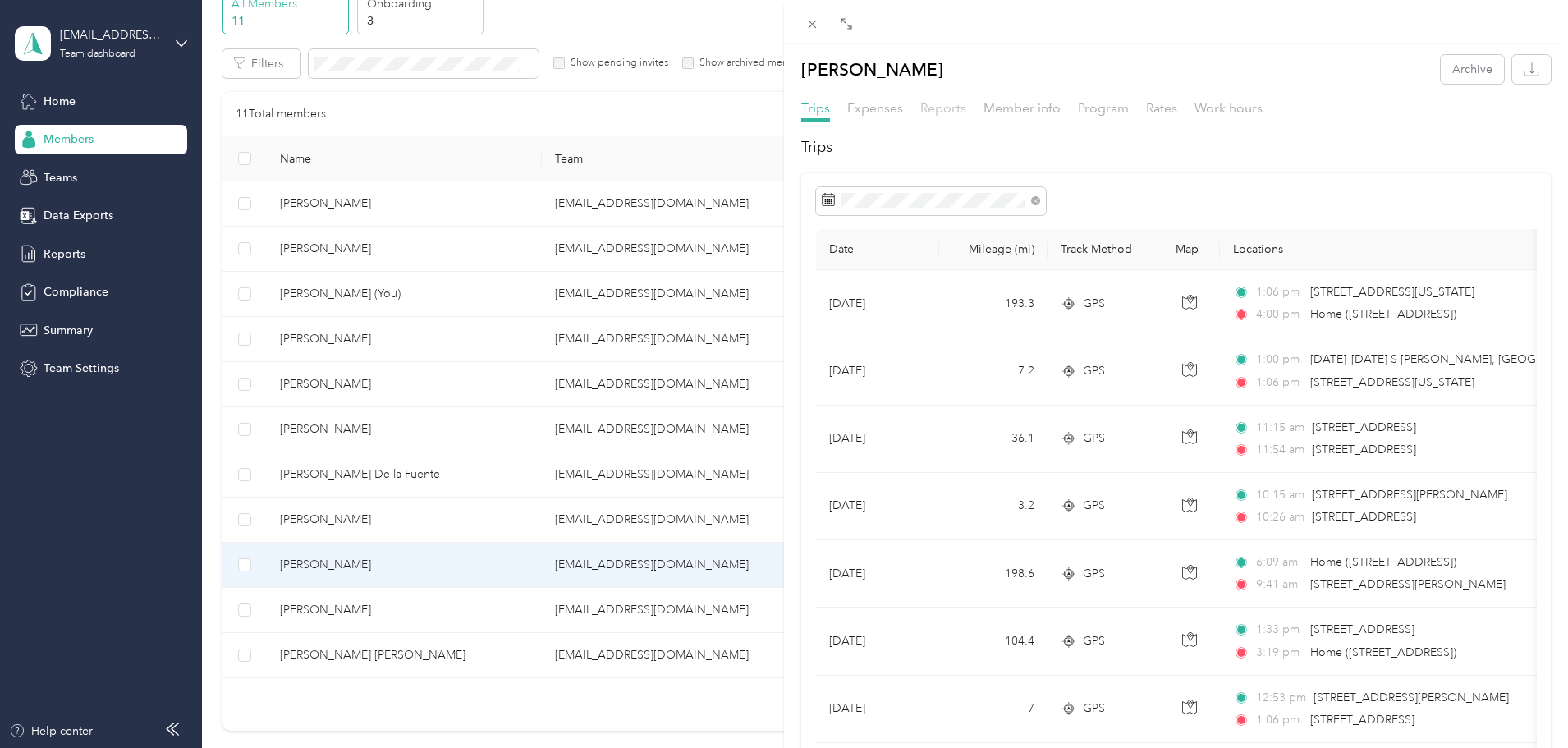
click at [946, 107] on span "Reports" at bounding box center [943, 107] width 46 height 16
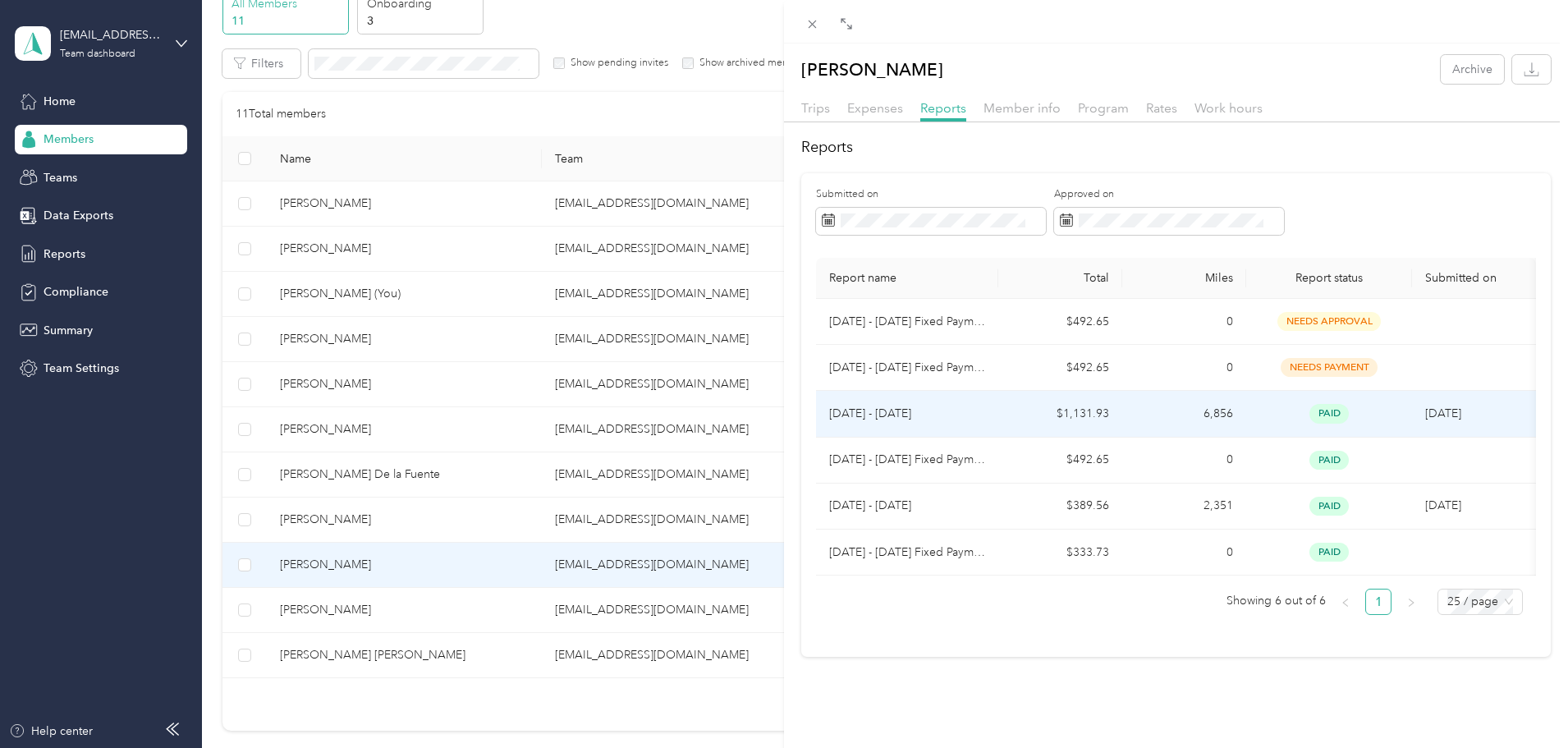
click at [1181, 420] on td "6,856" at bounding box center [1184, 413] width 124 height 46
